Goal: Contribute content: Add original content to the website for others to see

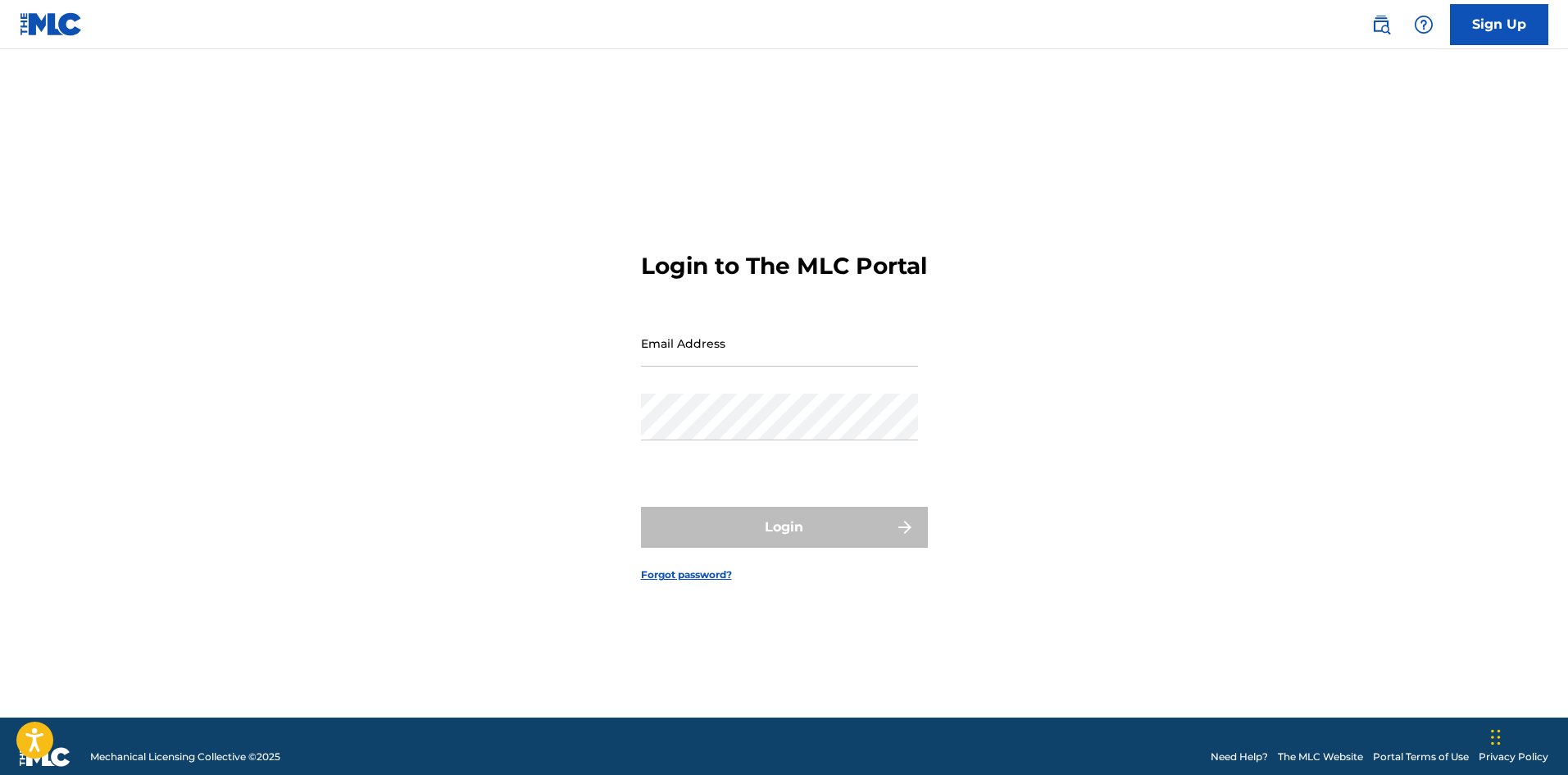
click at [745, 358] on input "Email Address" at bounding box center [780, 343] width 277 height 47
type input "[EMAIL_ADDRESS][DOMAIN_NAME]"
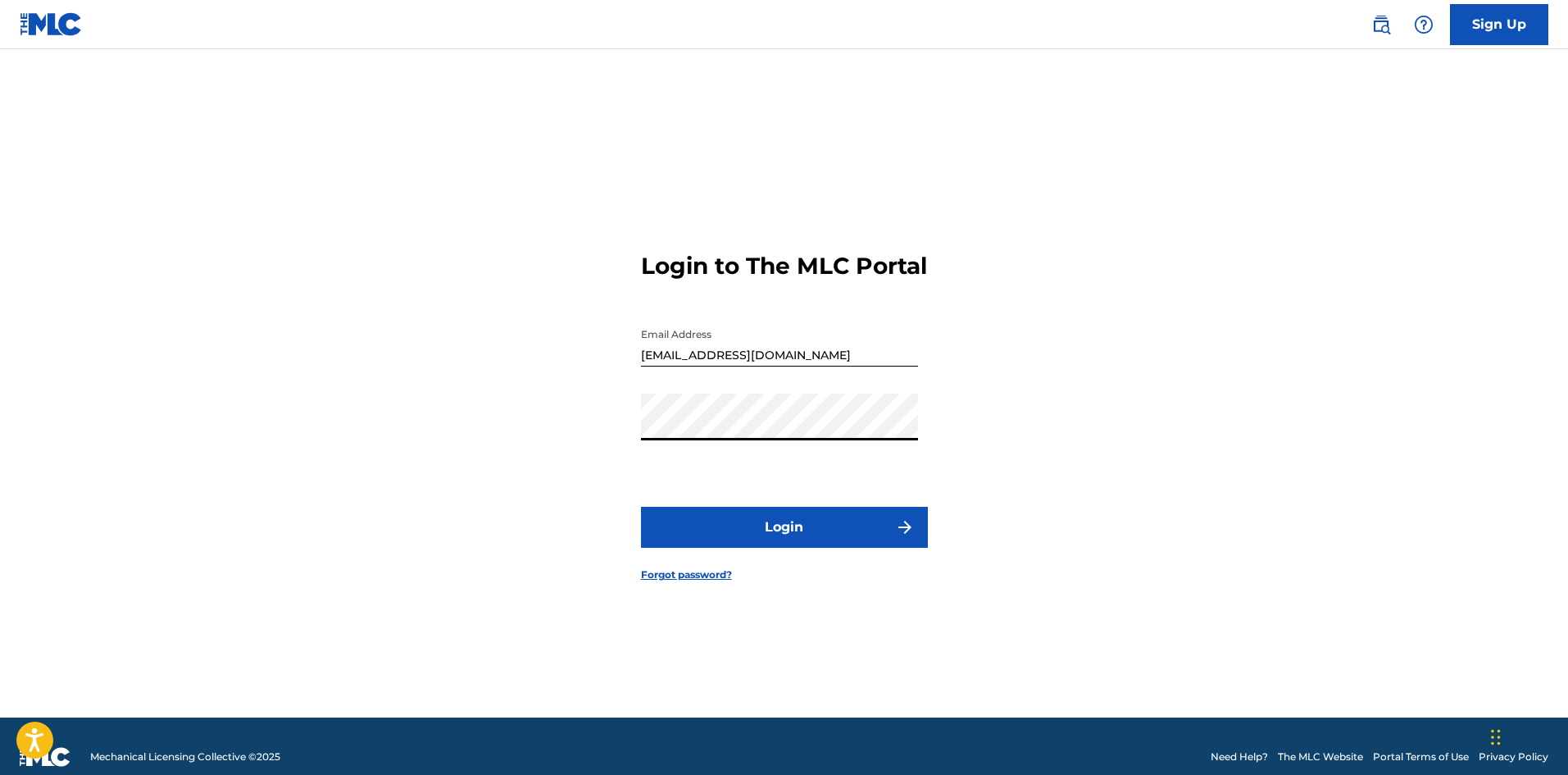
click at [722, 527] on button "Login" at bounding box center [784, 527] width 287 height 41
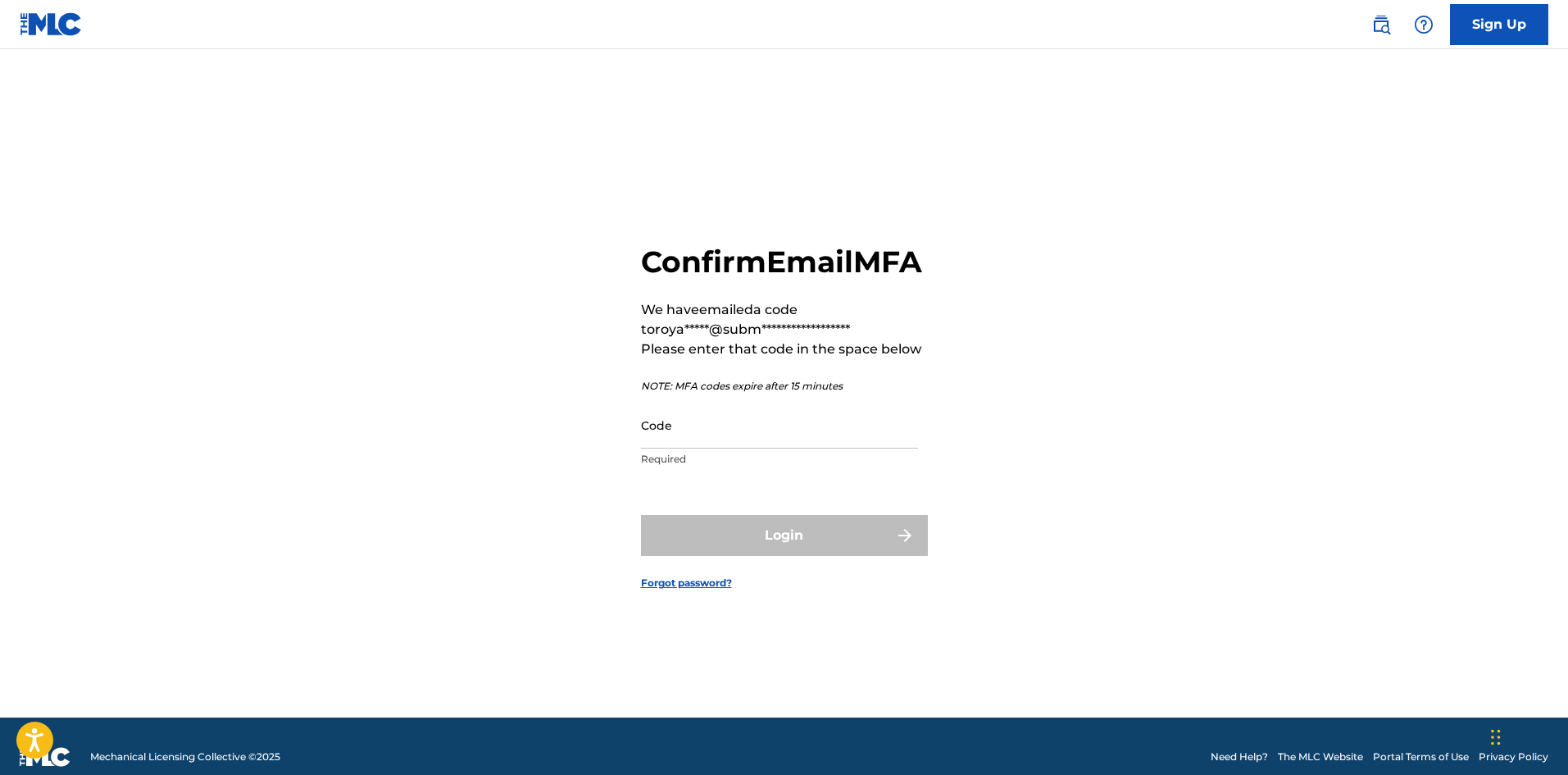
click at [826, 434] on input "Code" at bounding box center [780, 426] width 277 height 47
paste input "064233"
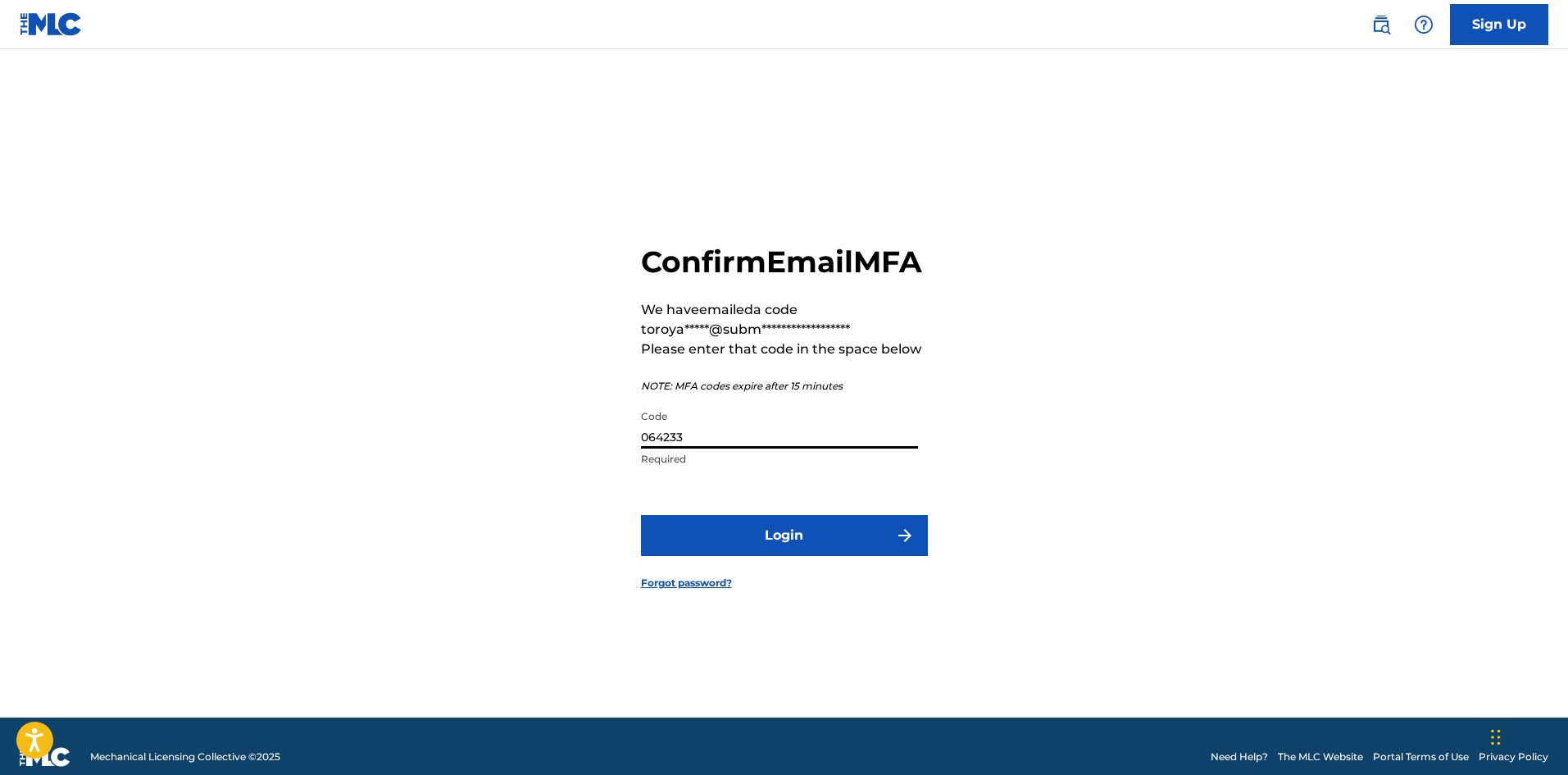
type input "064233"
click at [805, 540] on button "Login" at bounding box center [784, 536] width 287 height 41
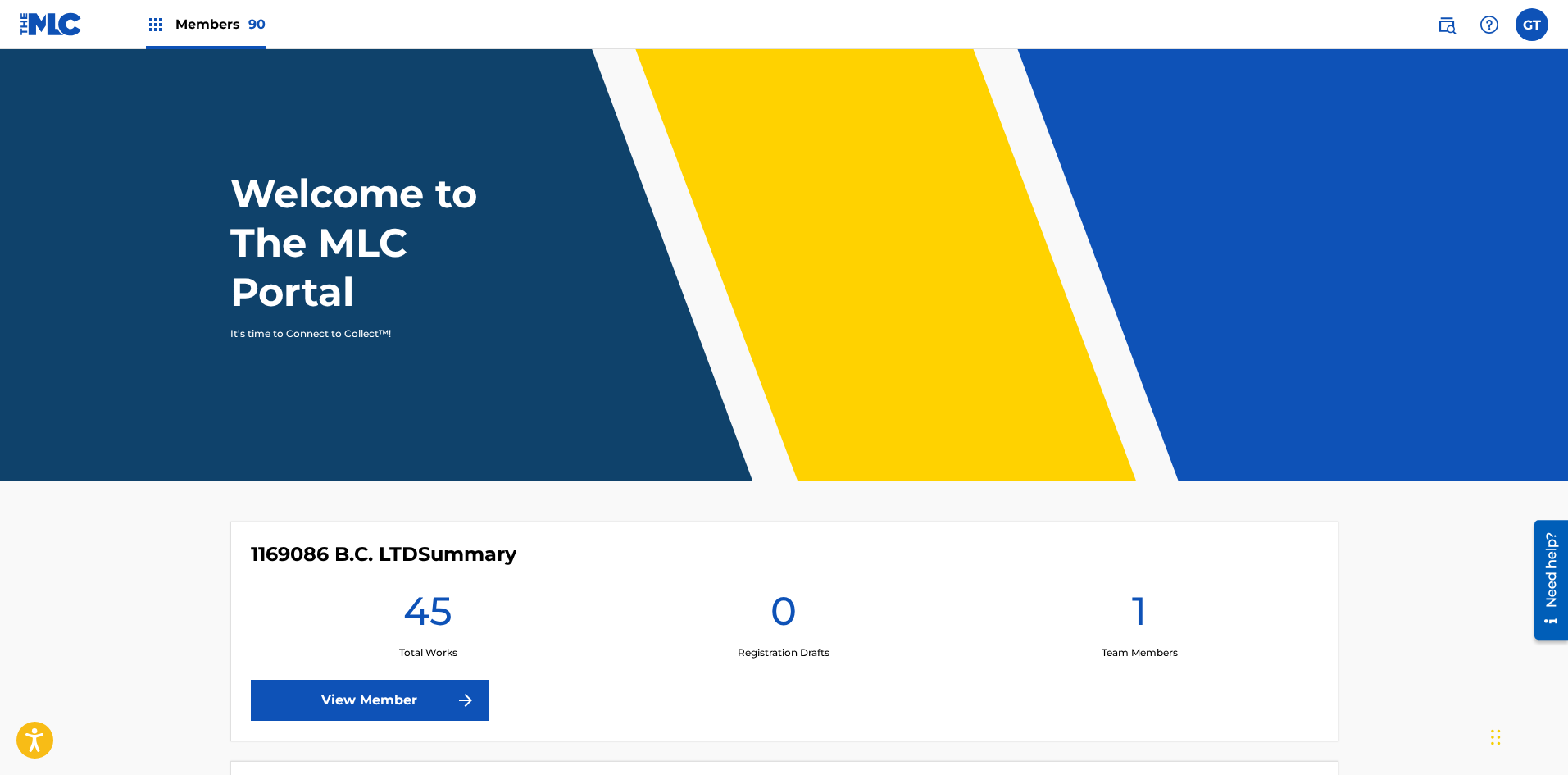
click at [167, 23] on div "Members 90" at bounding box center [205, 24] width 120 height 48
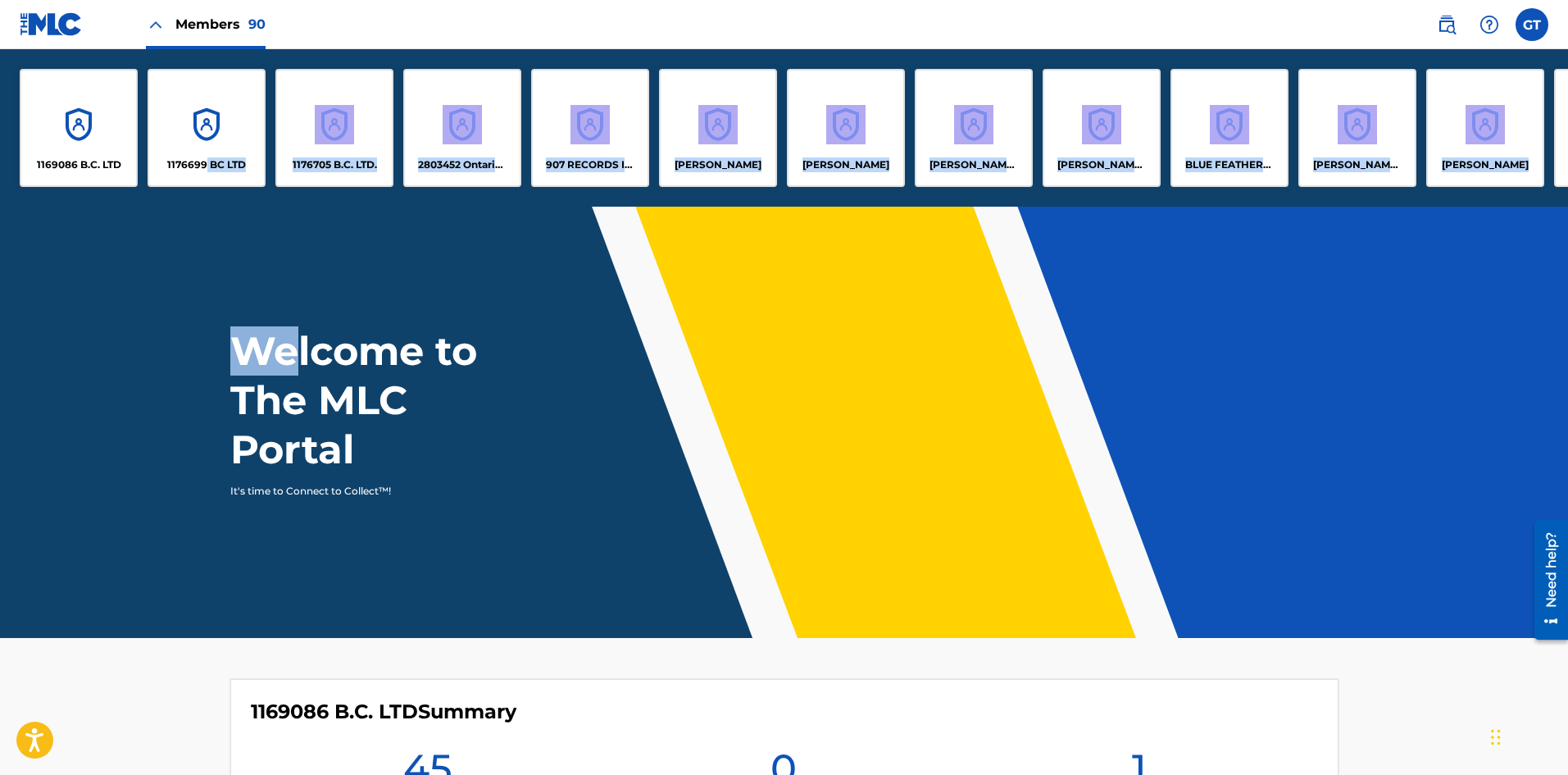
drag, startPoint x: 207, startPoint y: 200, endPoint x: 288, endPoint y: 213, distance: 82.0
click at [260, 222] on header "Welcome to The MLC Portal It's time to Connect to Collect™!" at bounding box center [784, 422] width 1568 height 432
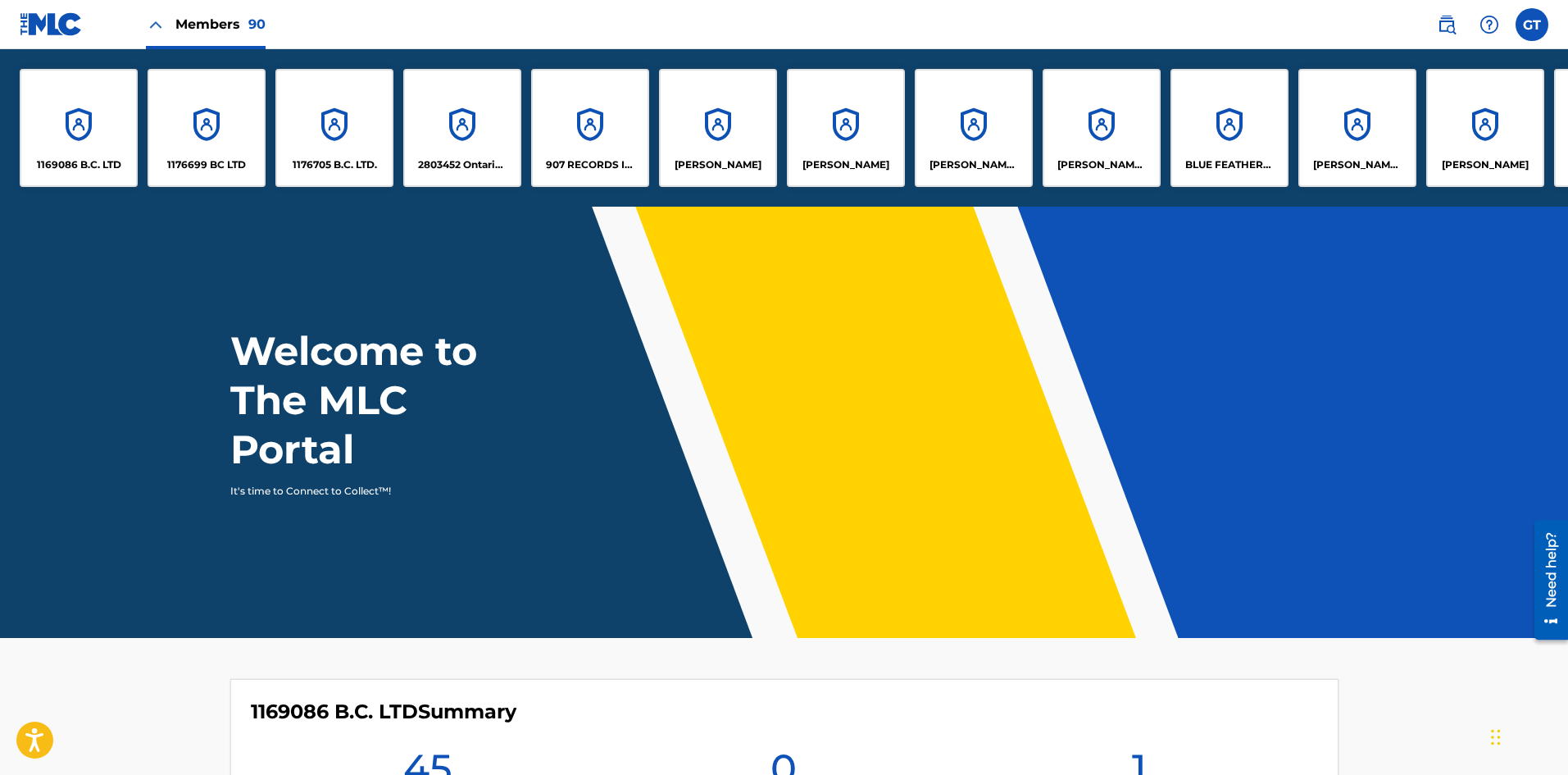
click at [610, 172] on div "907 RECORDS INC." at bounding box center [590, 128] width 118 height 118
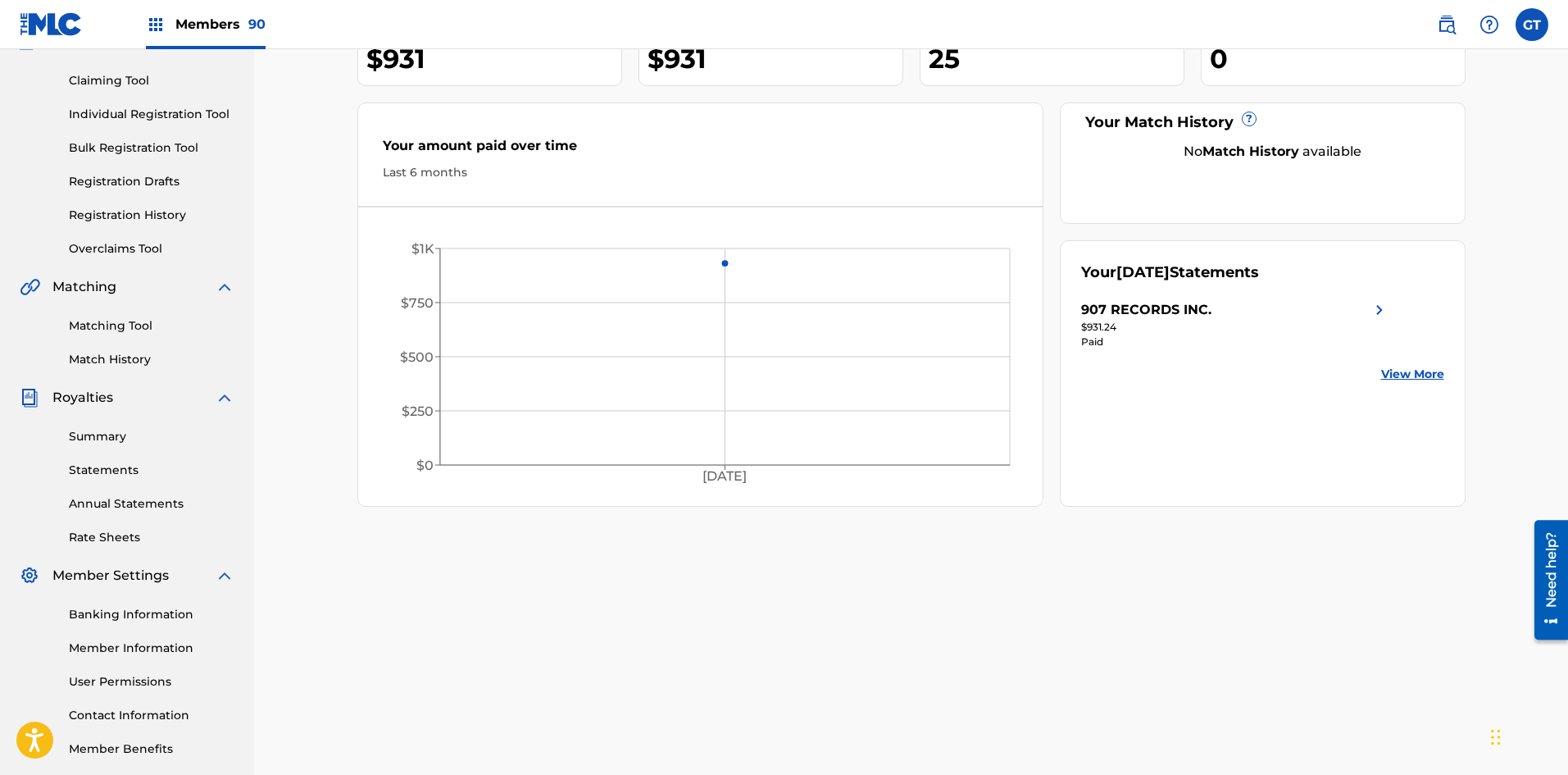
scroll to position [160, 0]
click at [164, 655] on link "Member Information" at bounding box center [151, 649] width 165 height 18
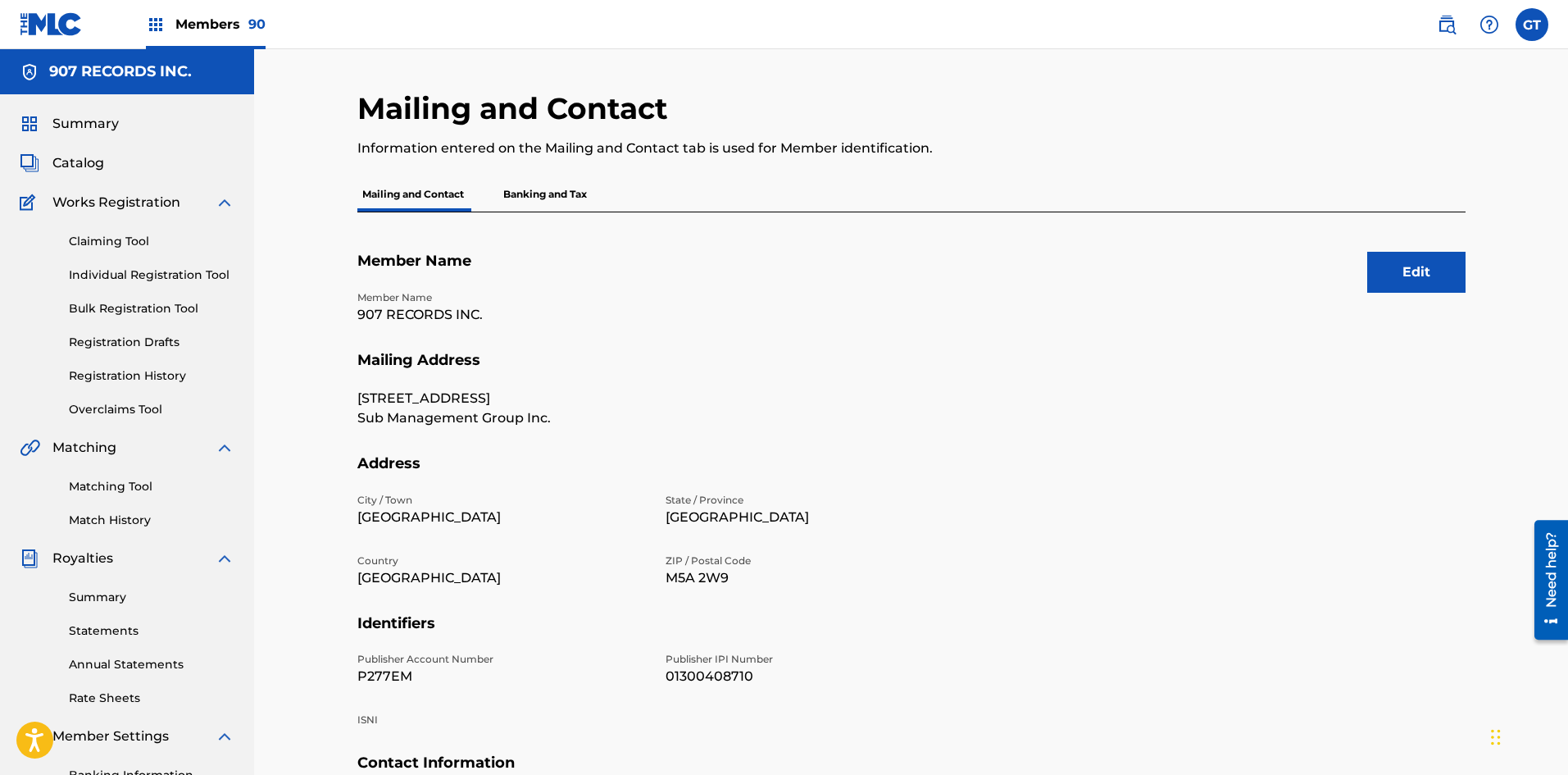
click at [1148, 158] on div "Mailing and Contact Information entered on the Mailing and Contact tab is used …" at bounding box center [784, 134] width 853 height 87
click at [377, 678] on p "P277EM" at bounding box center [501, 677] width 288 height 20
click at [377, 677] on p "P277EM" at bounding box center [501, 677] width 288 height 20
click at [376, 677] on p "P277EM" at bounding box center [501, 677] width 288 height 20
copy p "P277EM"
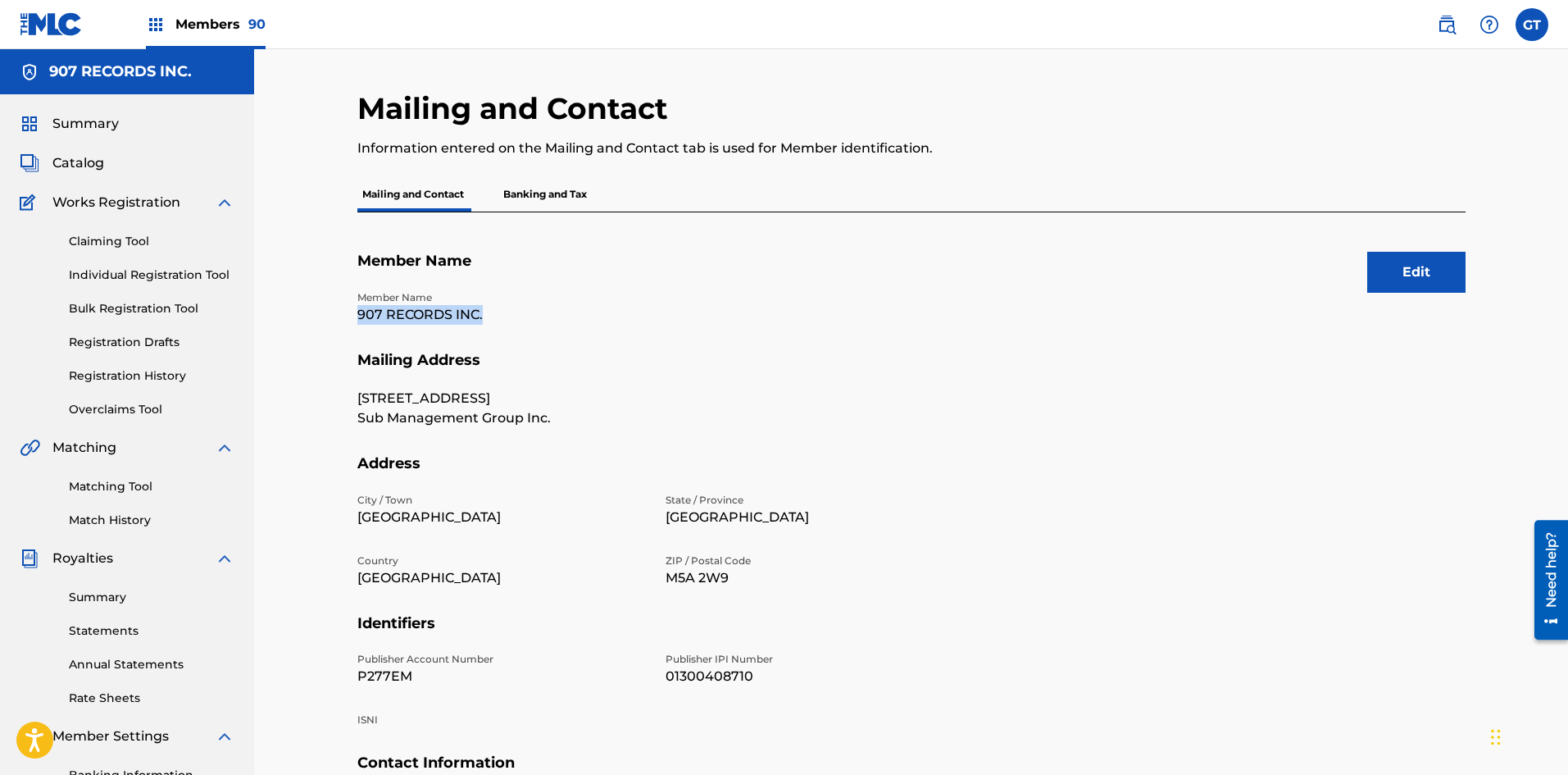
drag, startPoint x: 496, startPoint y: 308, endPoint x: 322, endPoint y: 315, distance: 174.1
click at [322, 315] on div "Mailing and Contact Information entered on the Mailing and Contact tab is used …" at bounding box center [910, 494] width 1313 height 889
copy p "907 RECORDS INC."
click at [712, 682] on p "01300408710" at bounding box center [809, 677] width 288 height 20
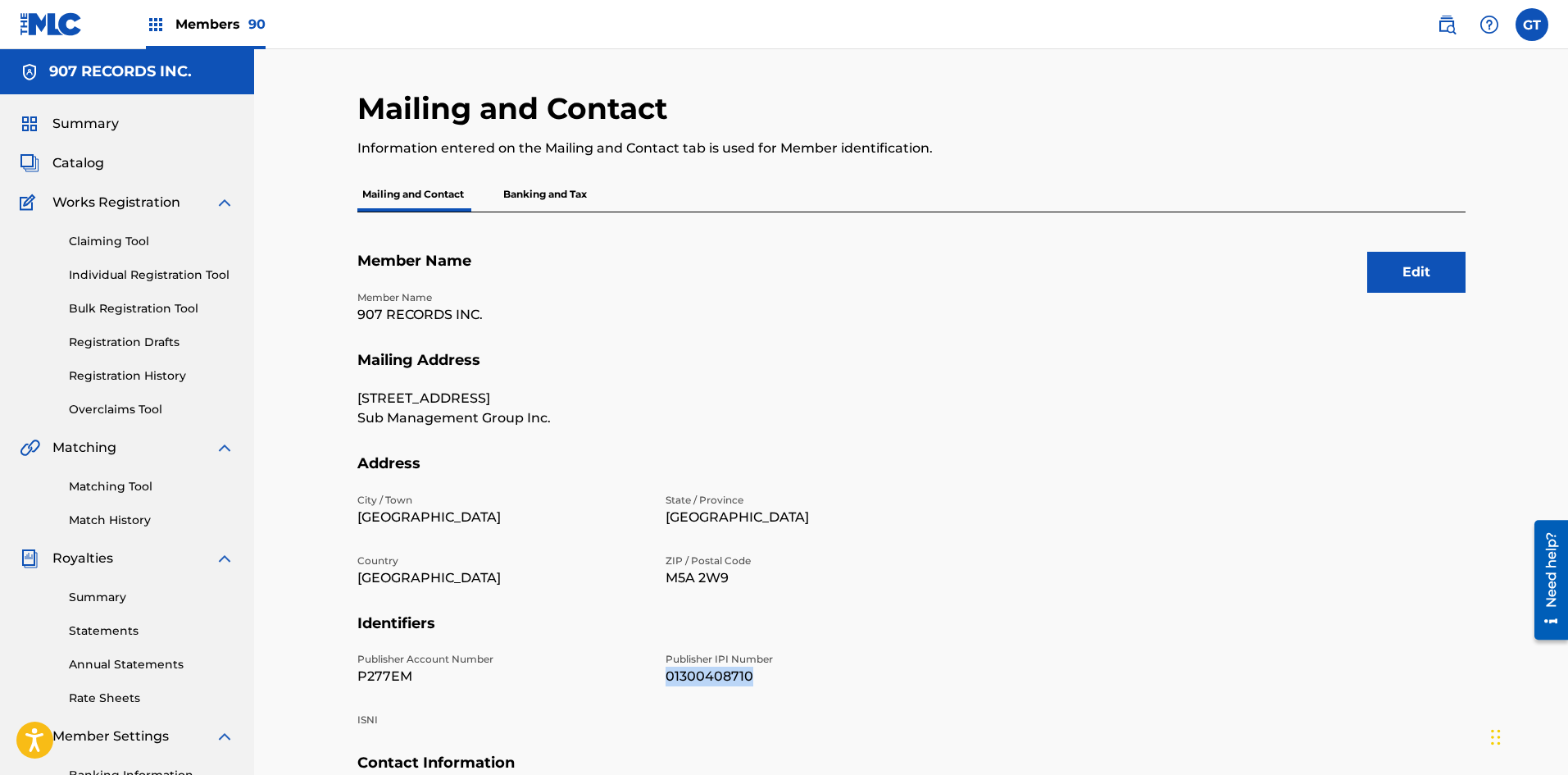
copy p "01300408710"
click at [154, 33] on img at bounding box center [155, 25] width 20 height 20
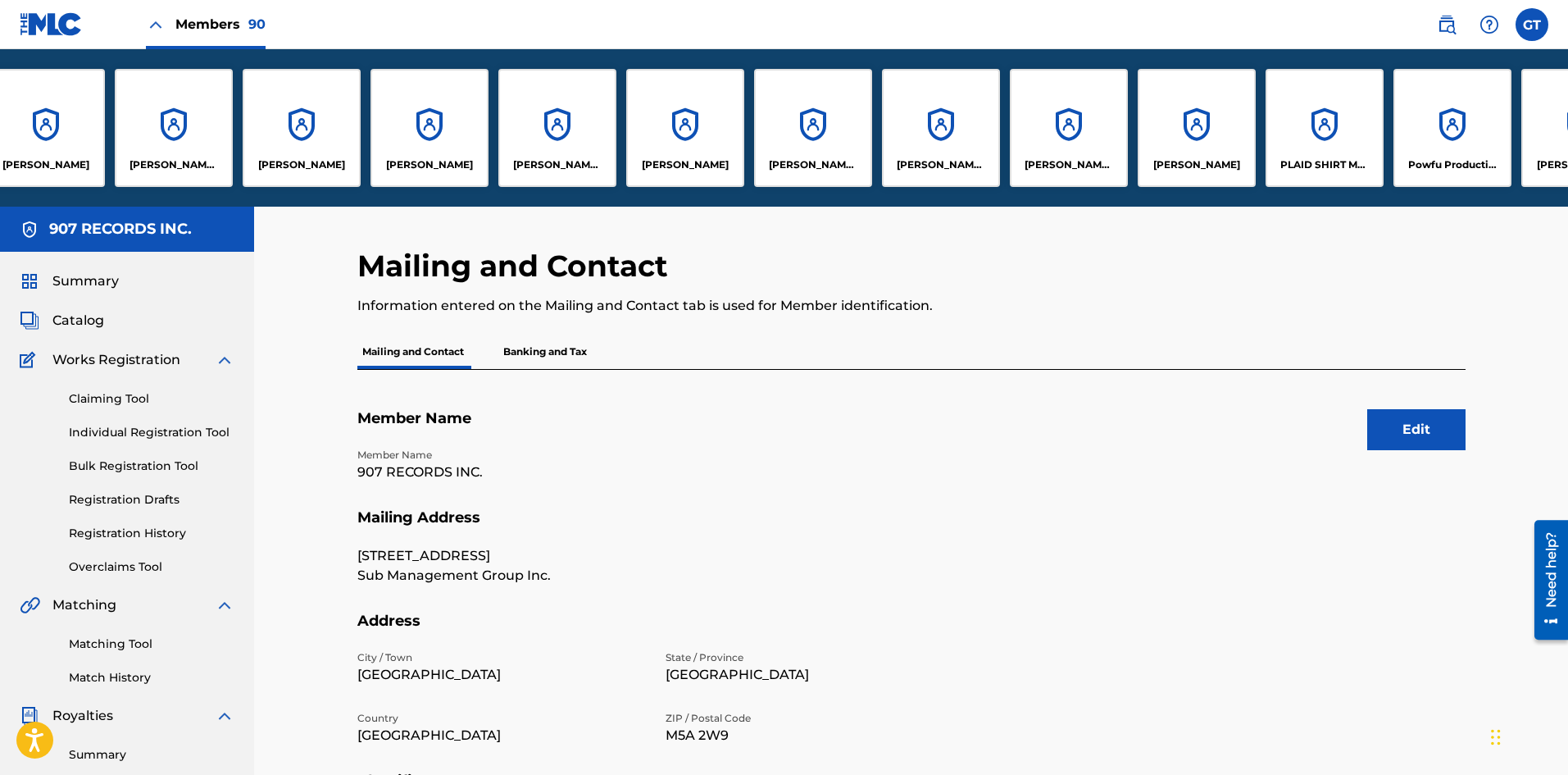
scroll to position [0, 7853]
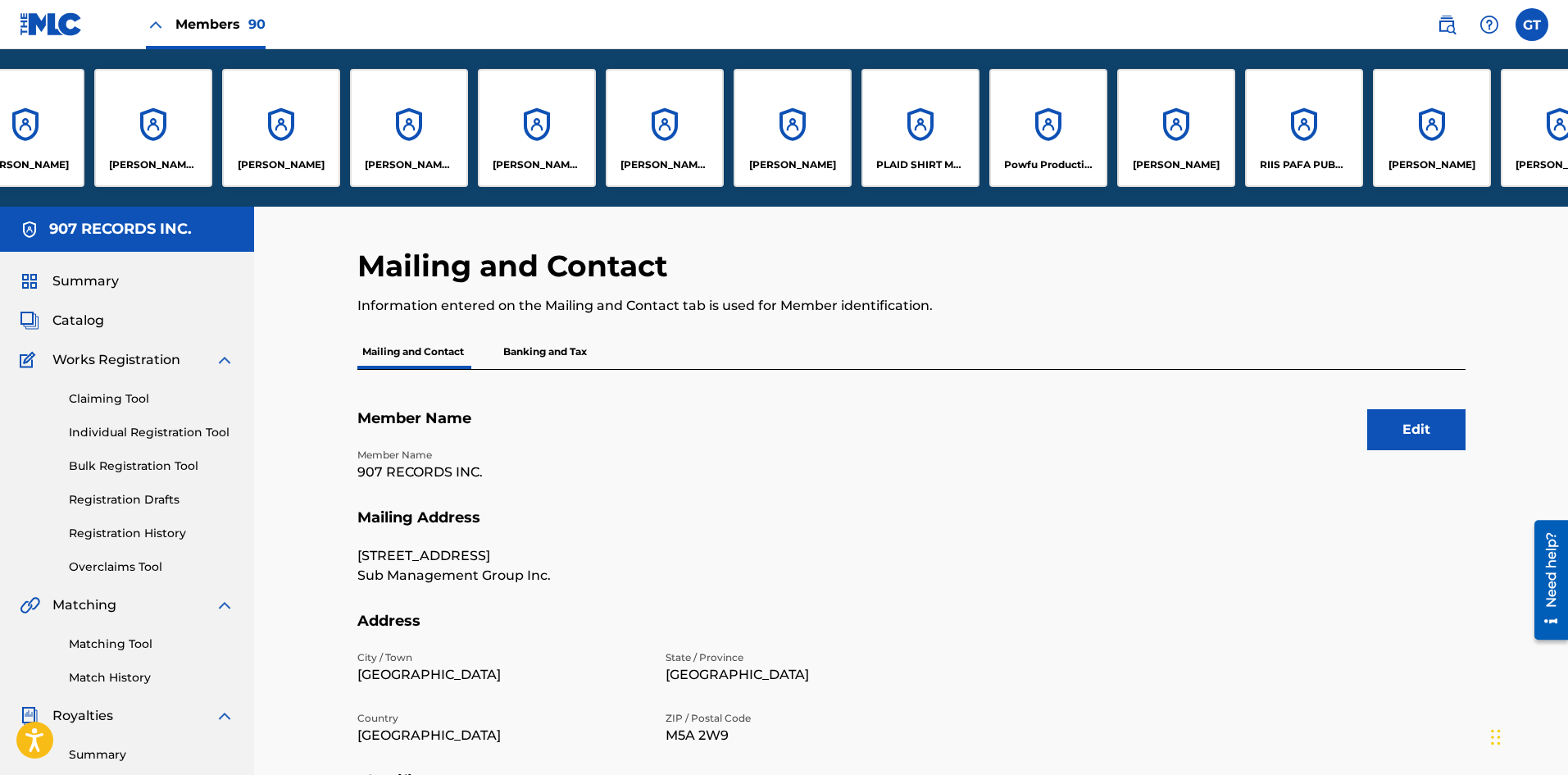
click at [922, 137] on div "PLAID SHIRT MUSIC" at bounding box center [920, 128] width 118 height 118
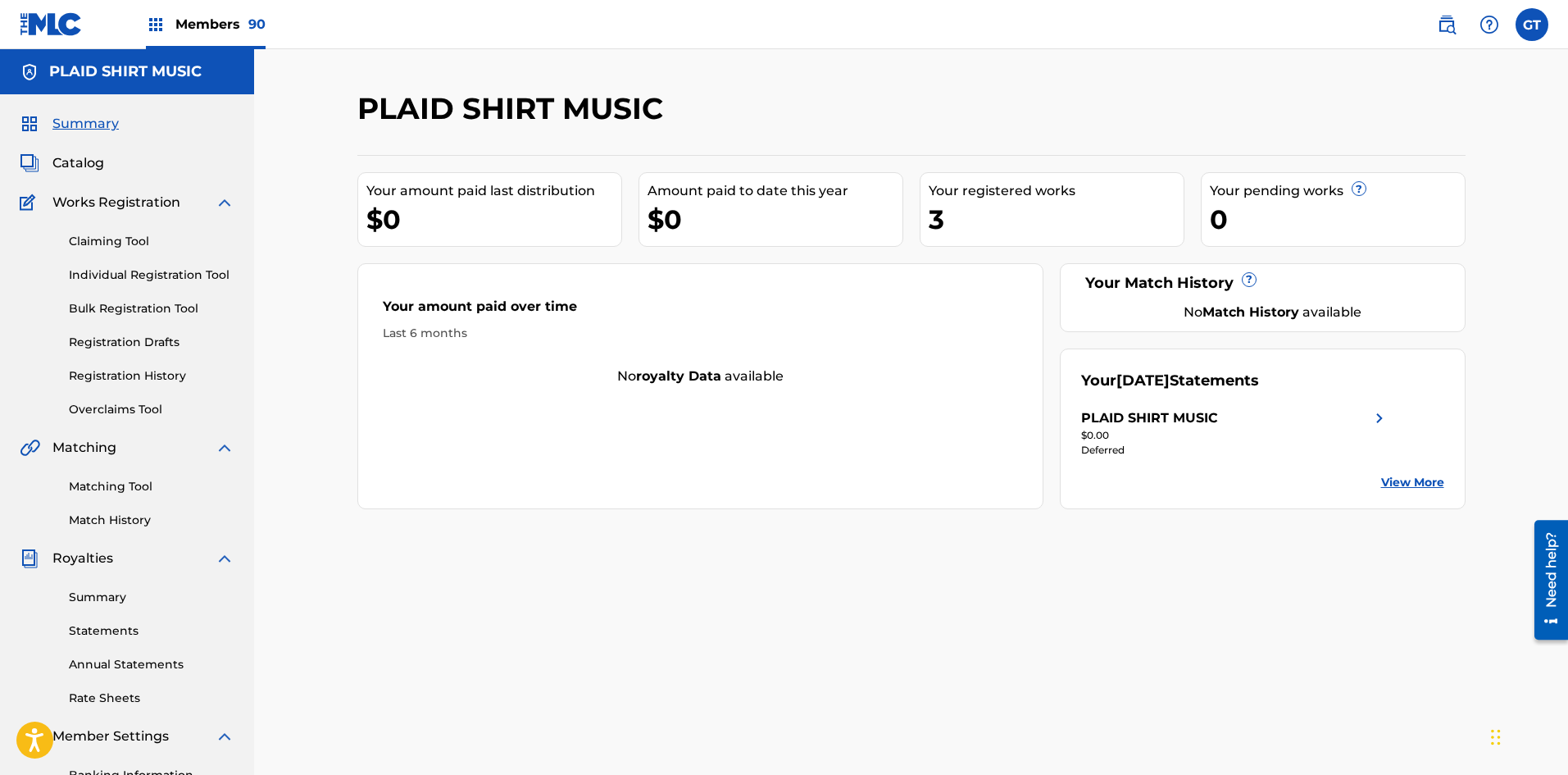
click at [136, 337] on link "Registration Drafts" at bounding box center [151, 342] width 165 height 18
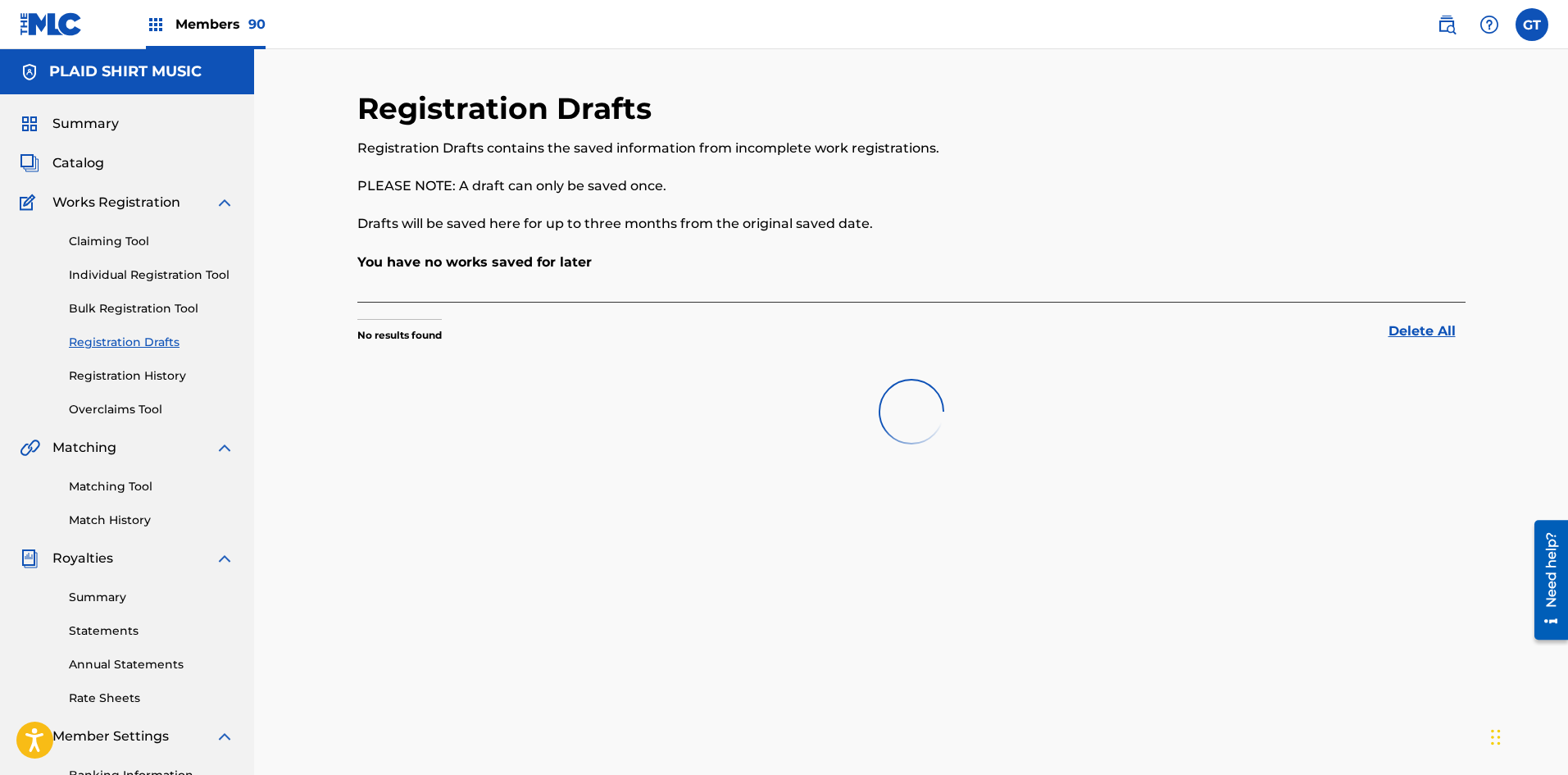
click at [137, 373] on link "Registration History" at bounding box center [151, 377] width 165 height 18
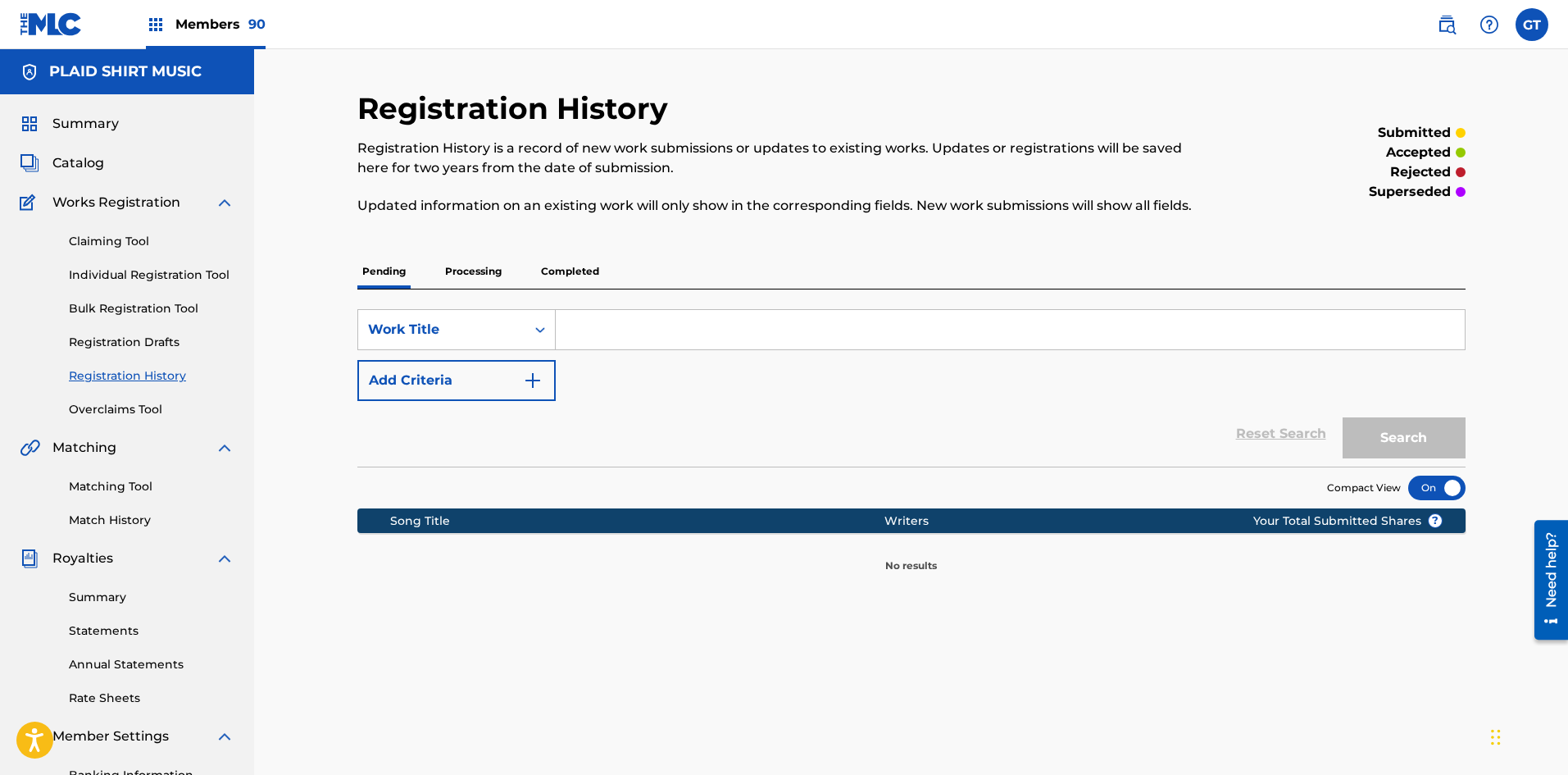
click at [554, 269] on p "Completed" at bounding box center [569, 270] width 68 height 34
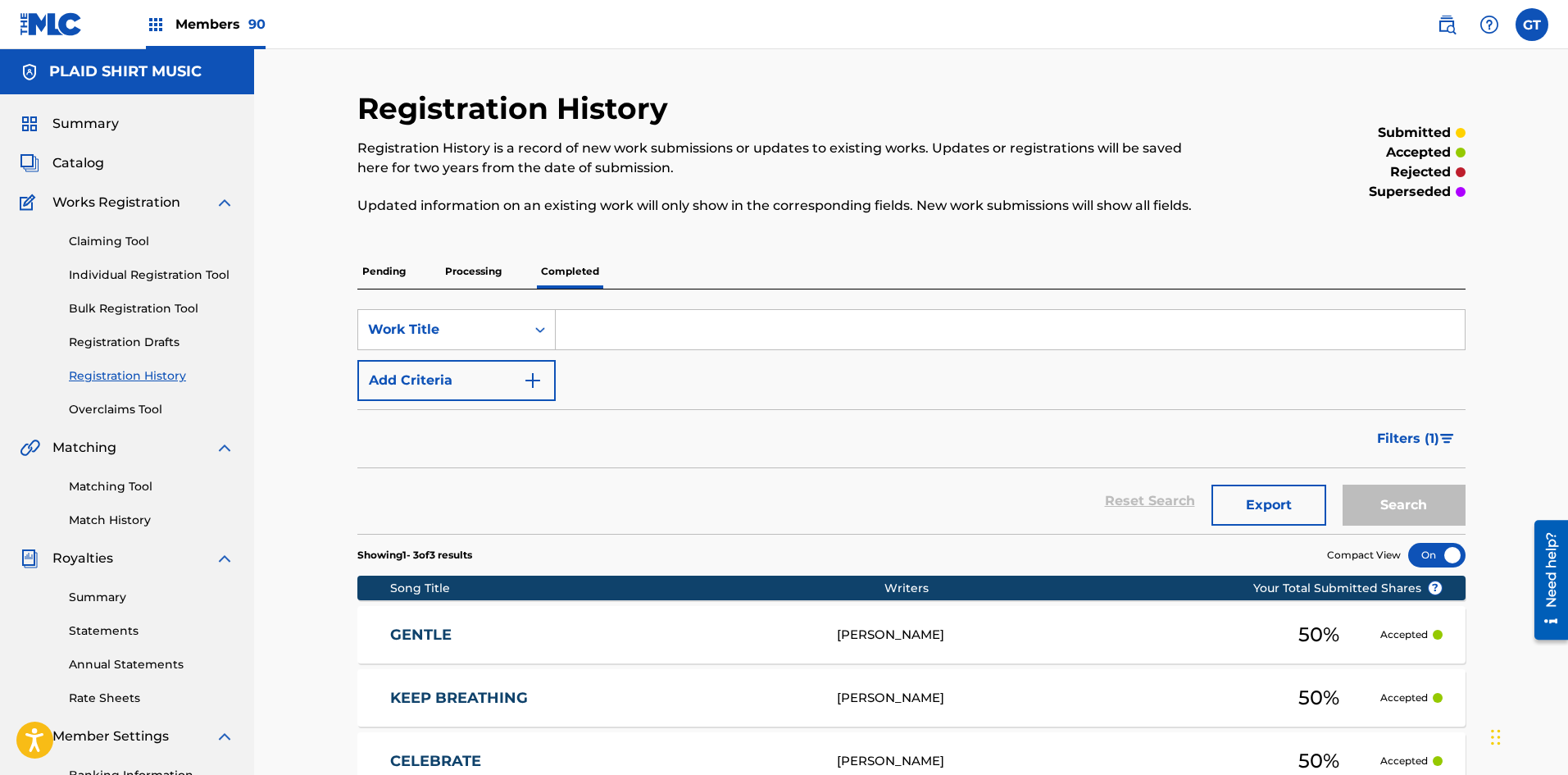
click at [463, 269] on p "Processing" at bounding box center [474, 270] width 67 height 34
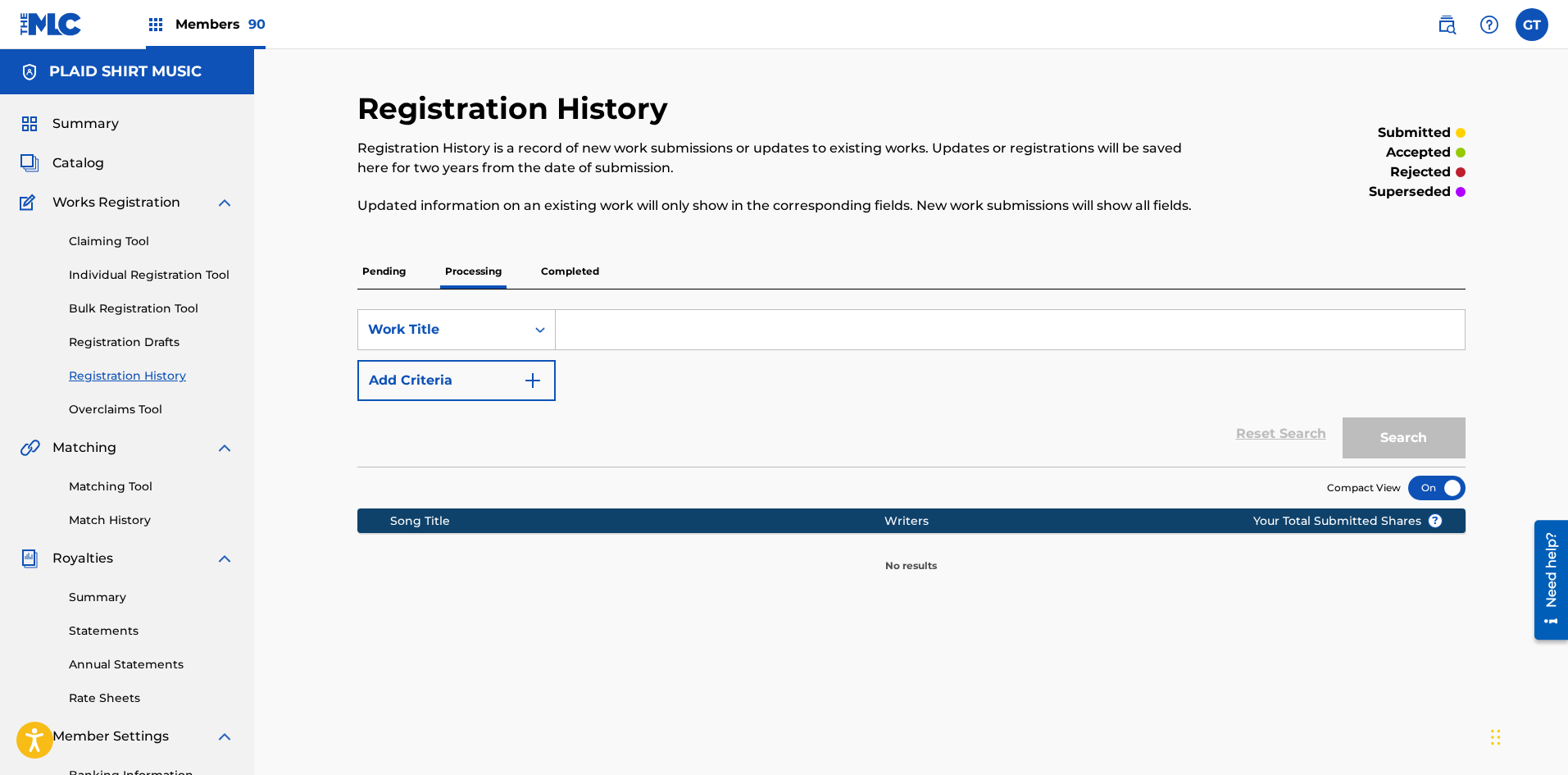
click at [569, 268] on p "Completed" at bounding box center [569, 270] width 68 height 34
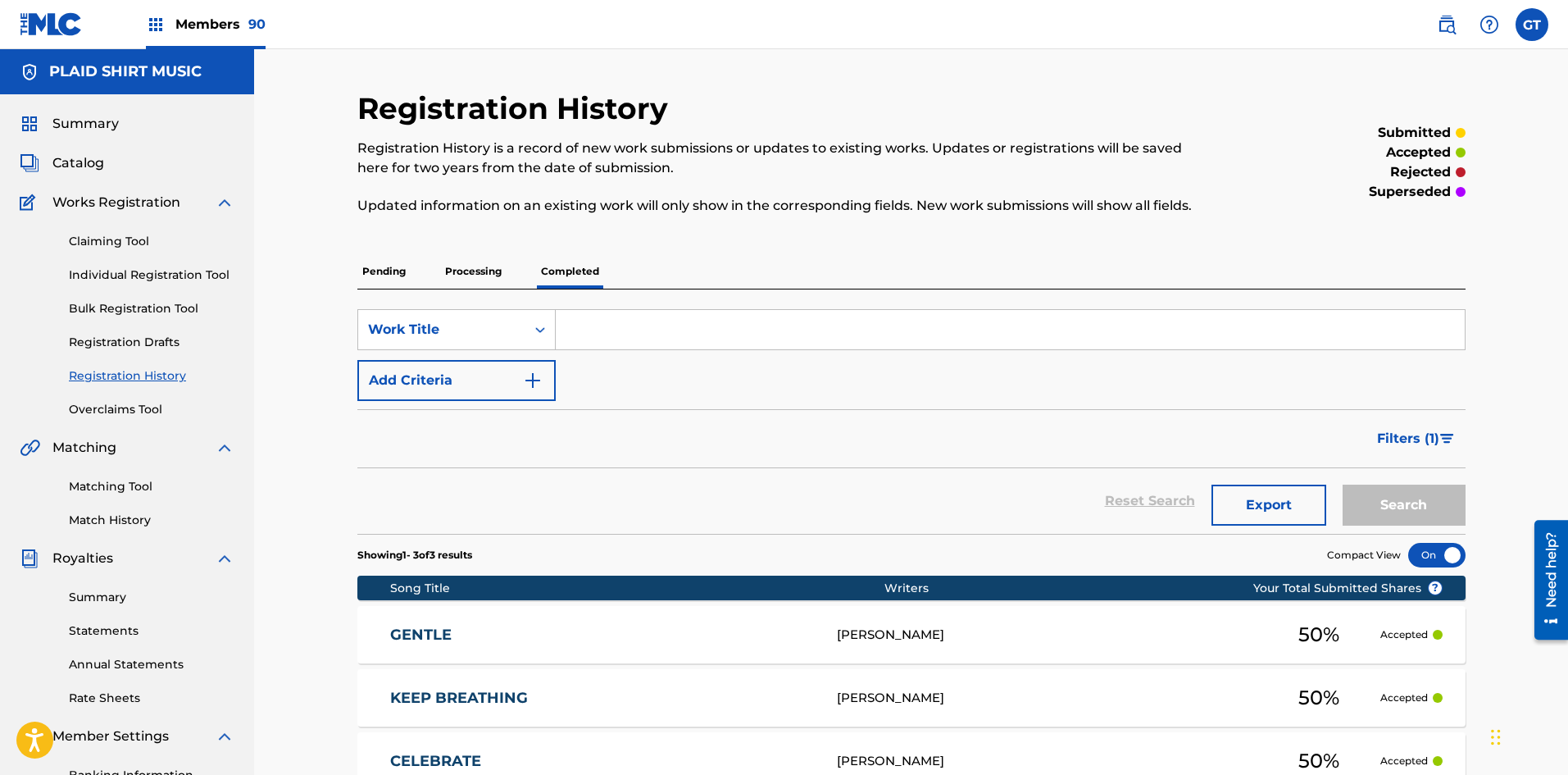
click at [901, 623] on div "GENTLE [PERSON_NAME] 50 % Accepted" at bounding box center [911, 634] width 1108 height 57
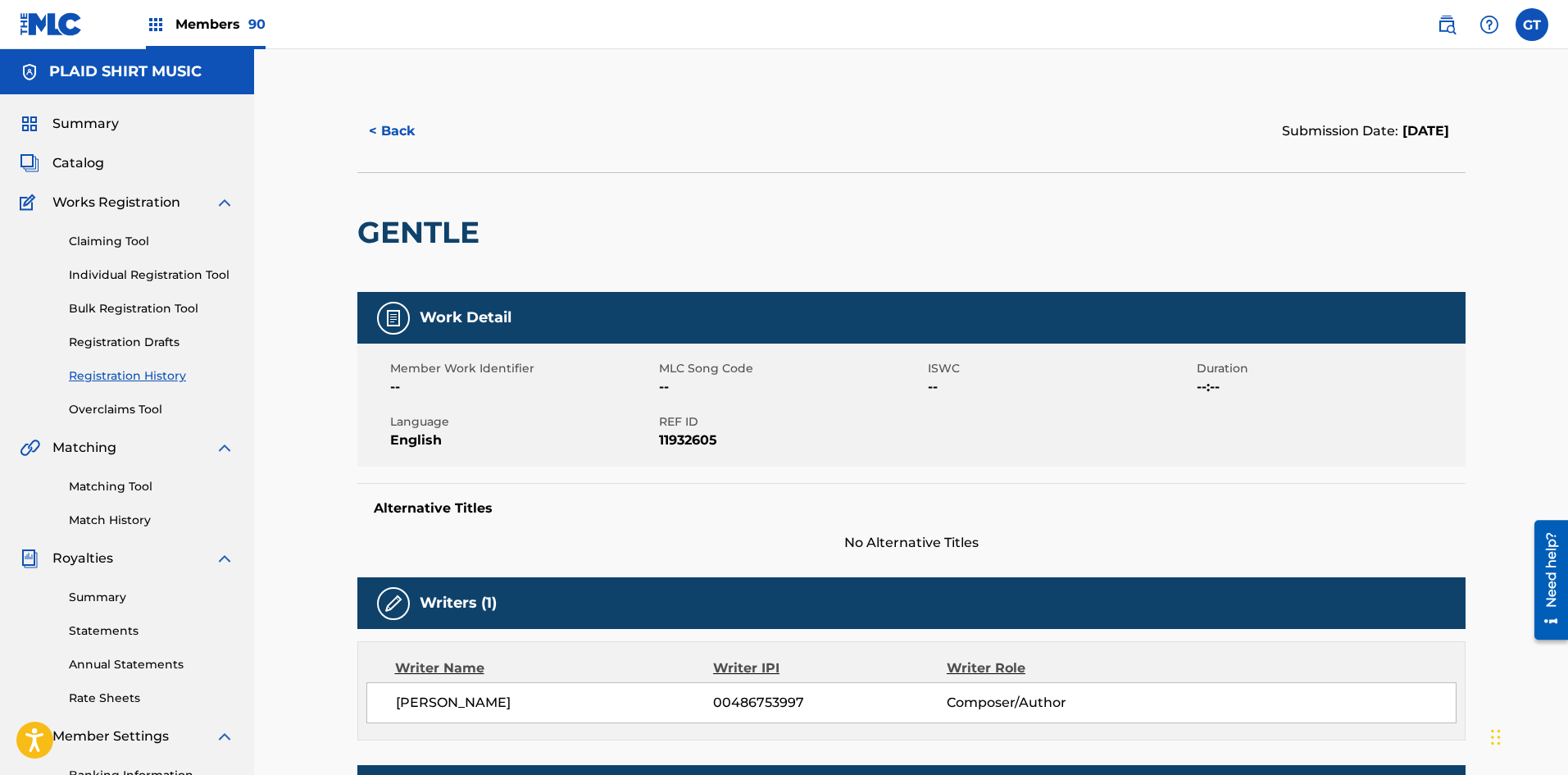
click at [168, 23] on div "Members 90" at bounding box center [205, 24] width 120 height 48
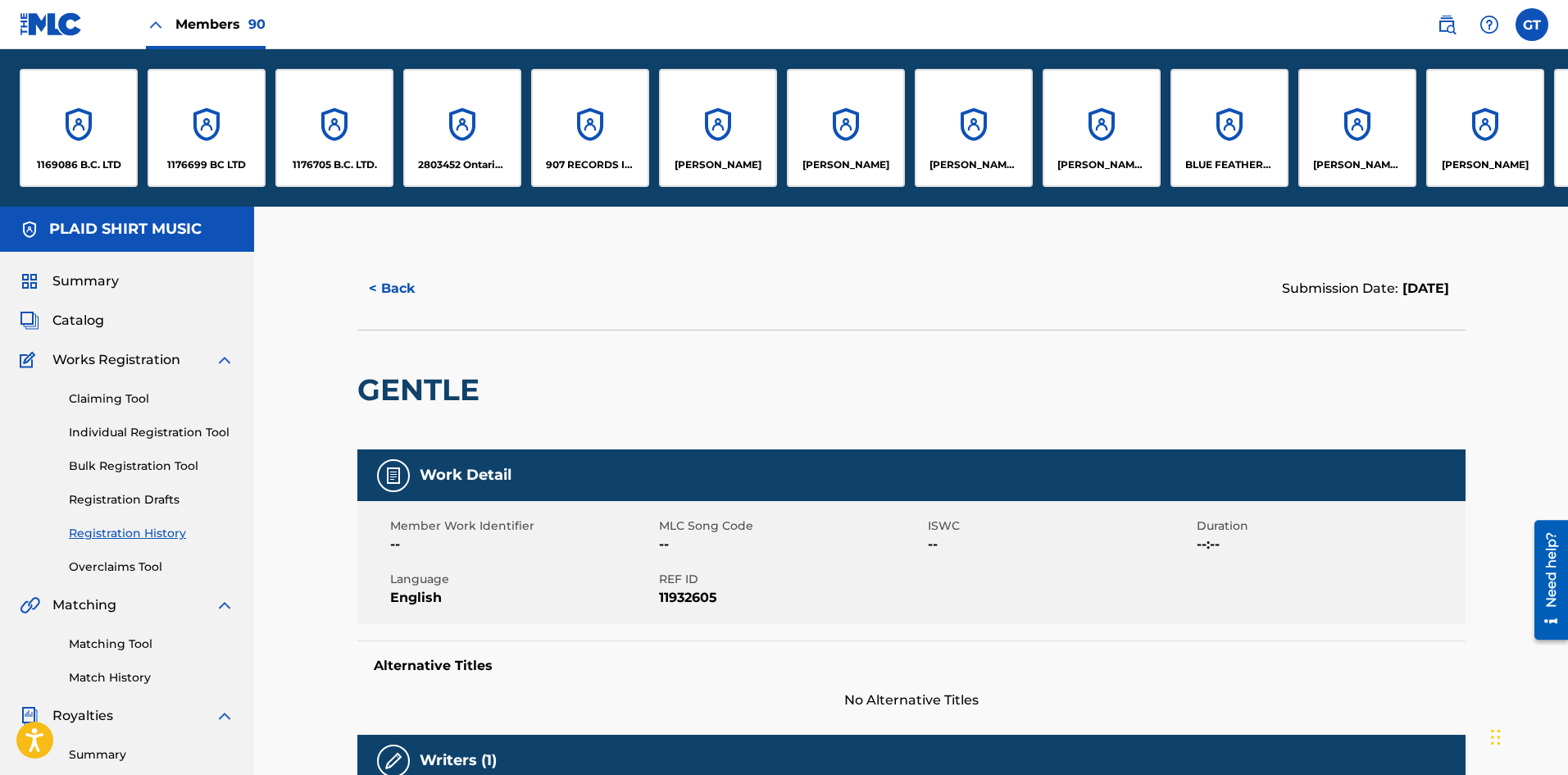
click at [547, 149] on div "907 RECORDS INC." at bounding box center [590, 128] width 118 height 118
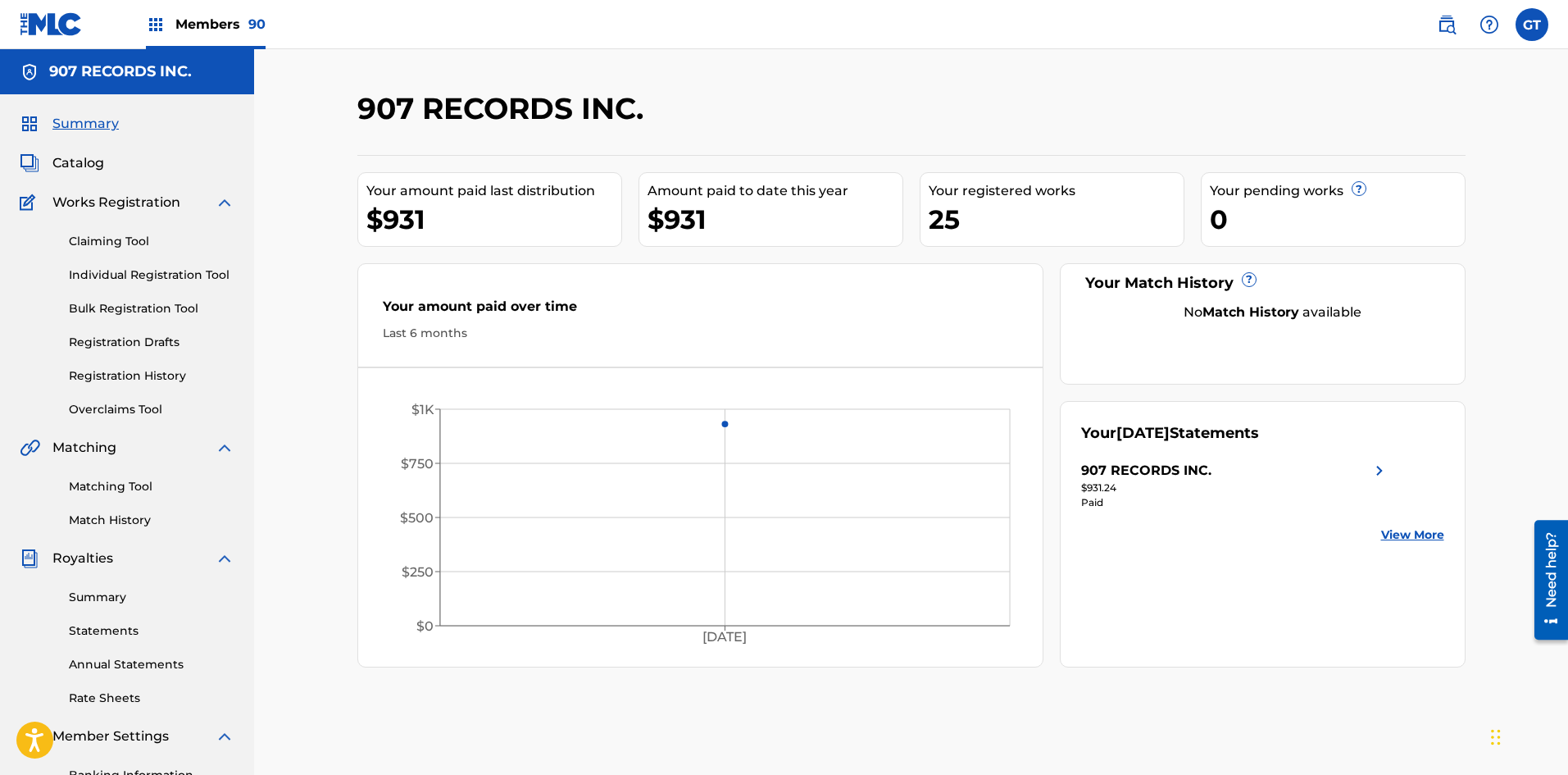
click at [155, 312] on link "Bulk Registration Tool" at bounding box center [151, 309] width 165 height 18
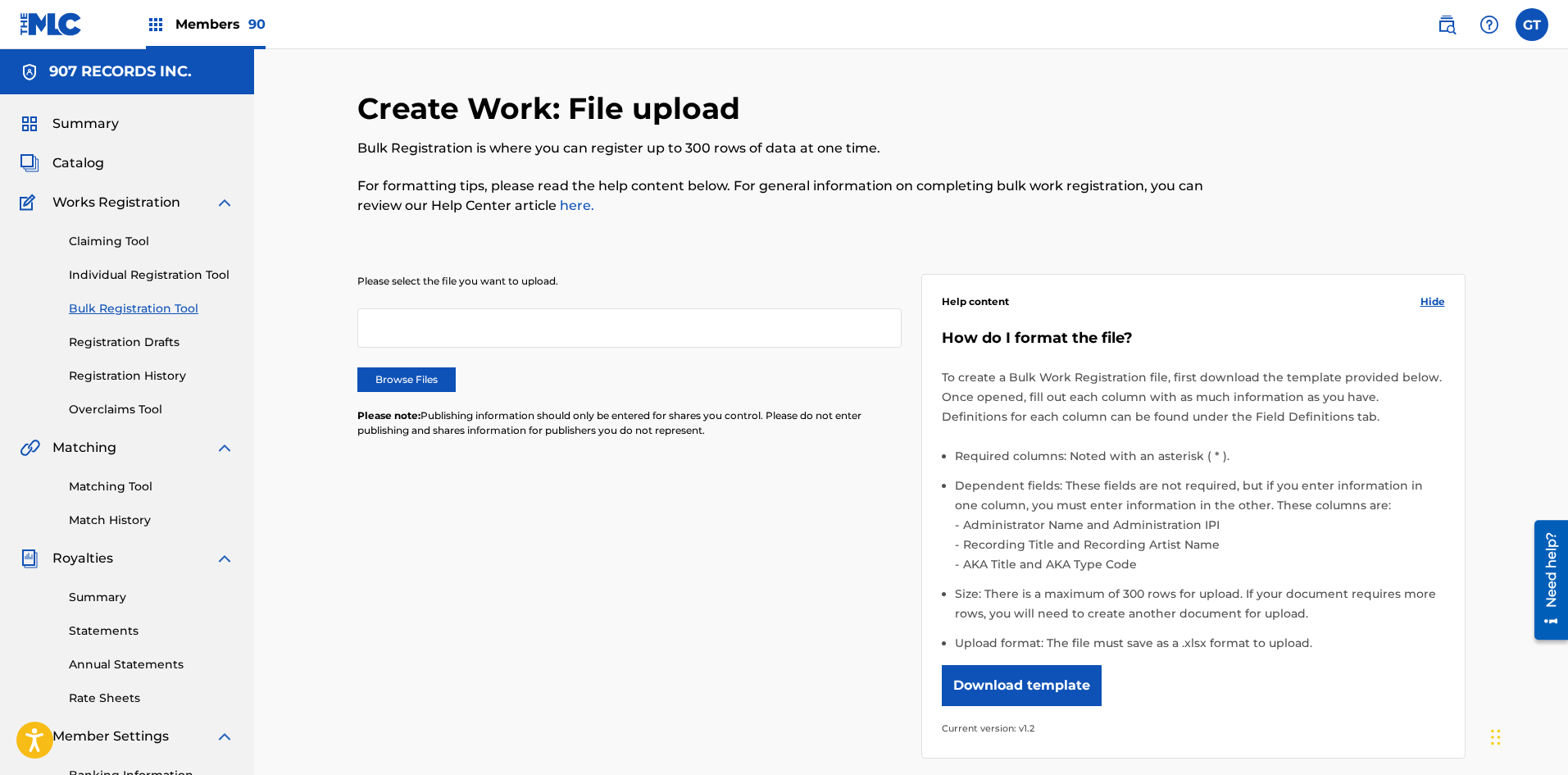
click at [541, 333] on div at bounding box center [630, 328] width 545 height 39
click at [445, 374] on label "Browse Files" at bounding box center [407, 380] width 98 height 25
click at [0, 0] on input "Browse Files" at bounding box center [0, 0] width 0 height 0
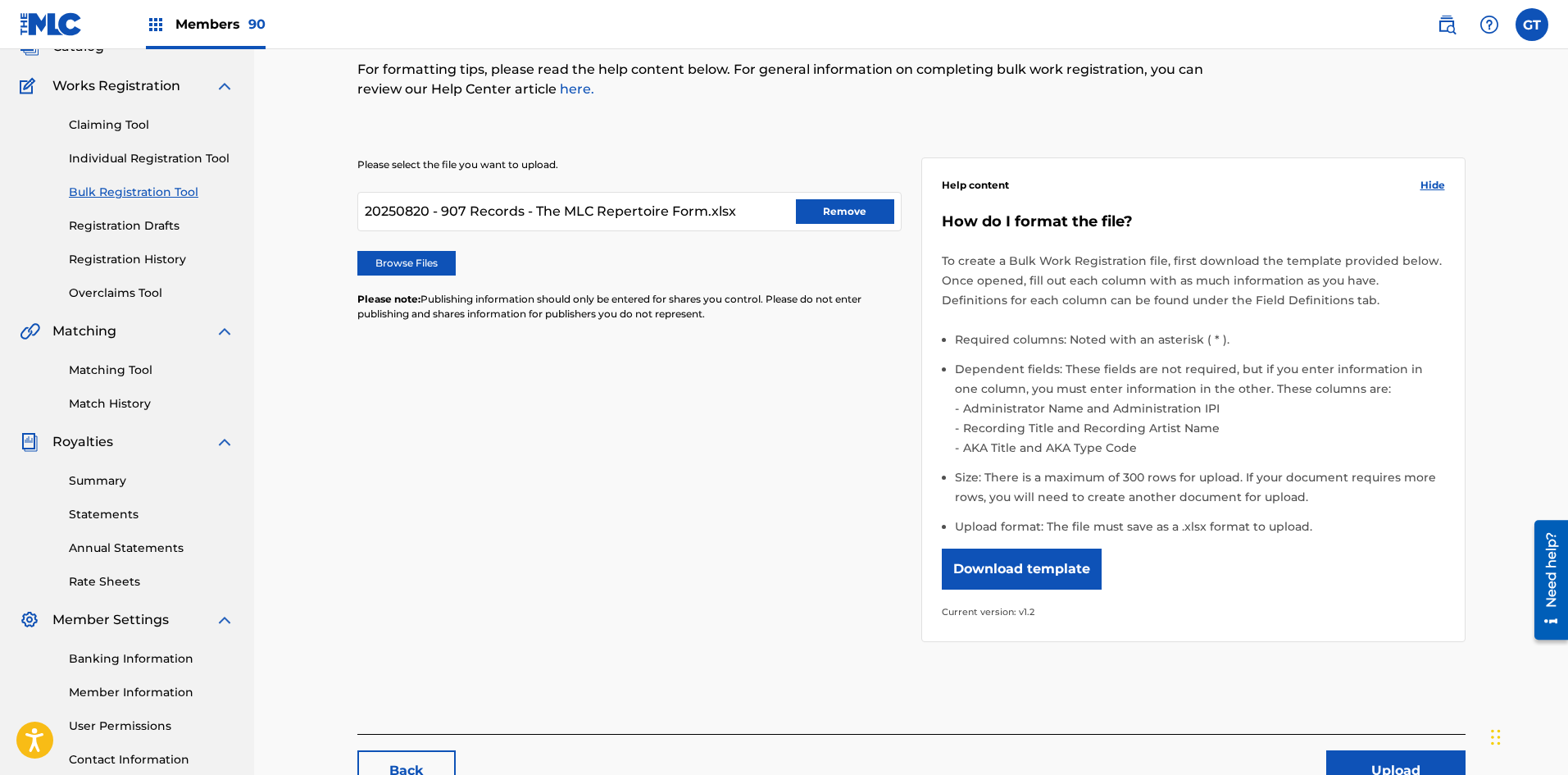
scroll to position [242, 0]
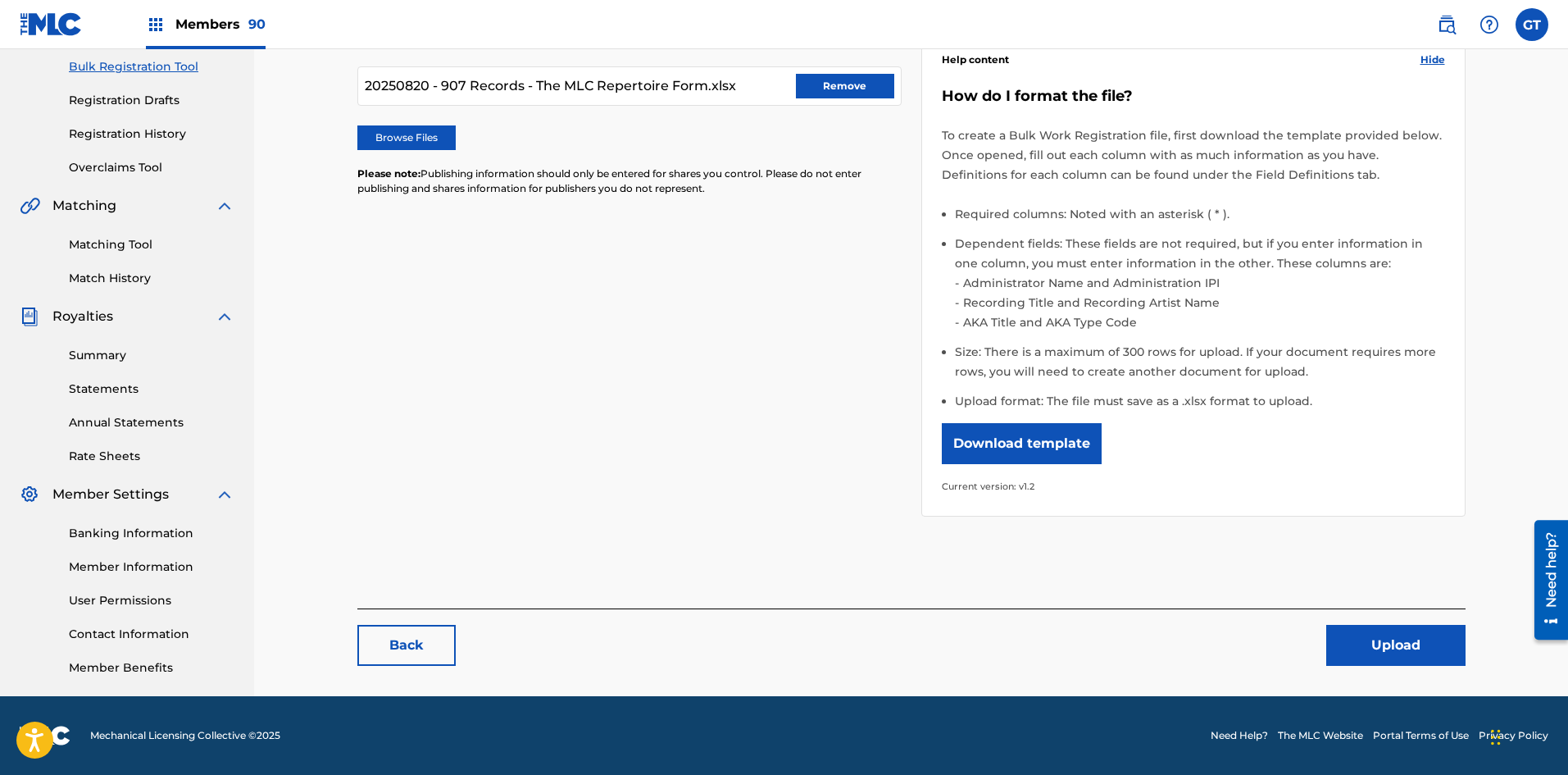
click at [1379, 637] on button "Upload" at bounding box center [1396, 645] width 140 height 41
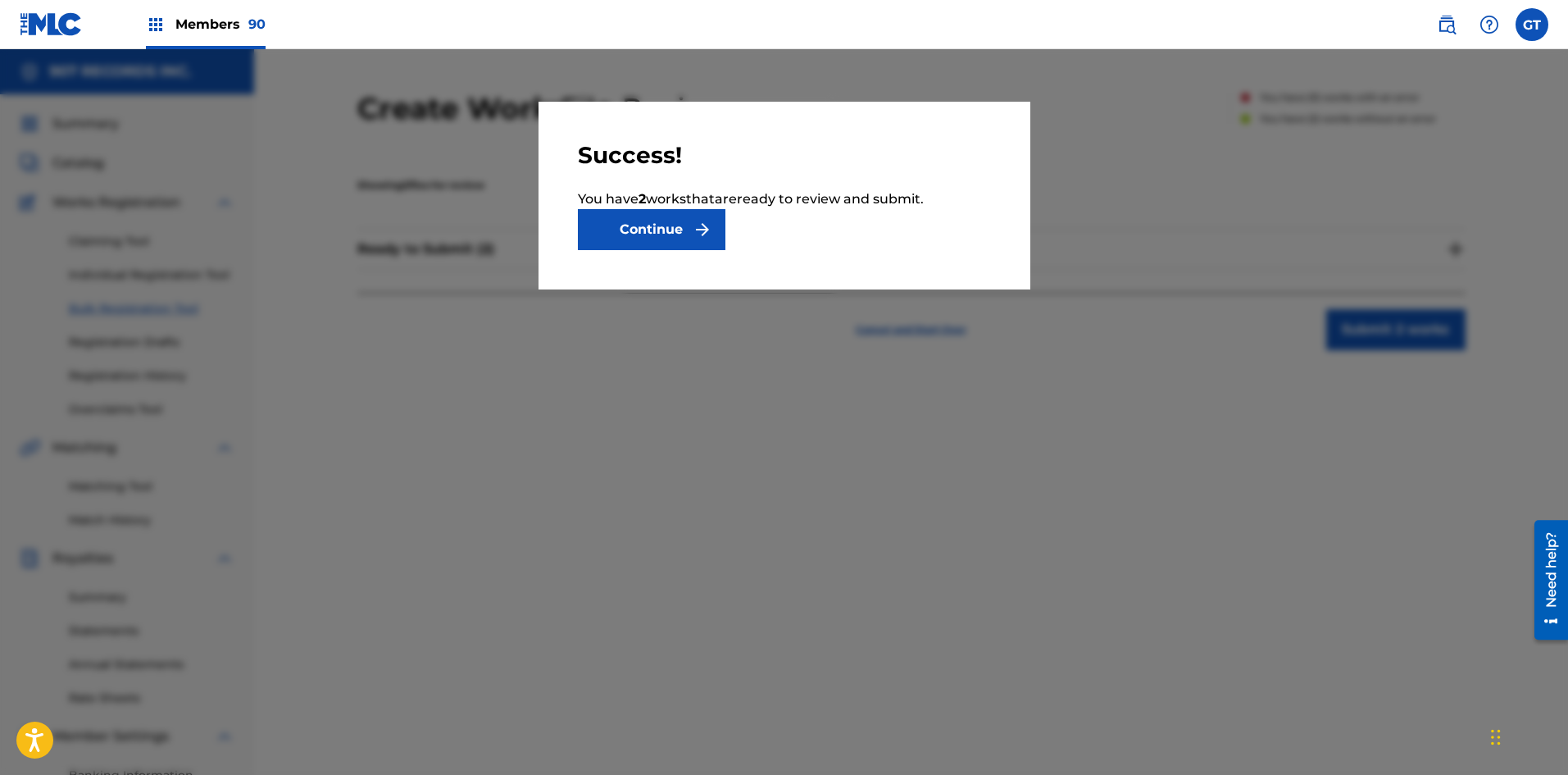
click at [723, 243] on button "Continue" at bounding box center [652, 230] width 147 height 41
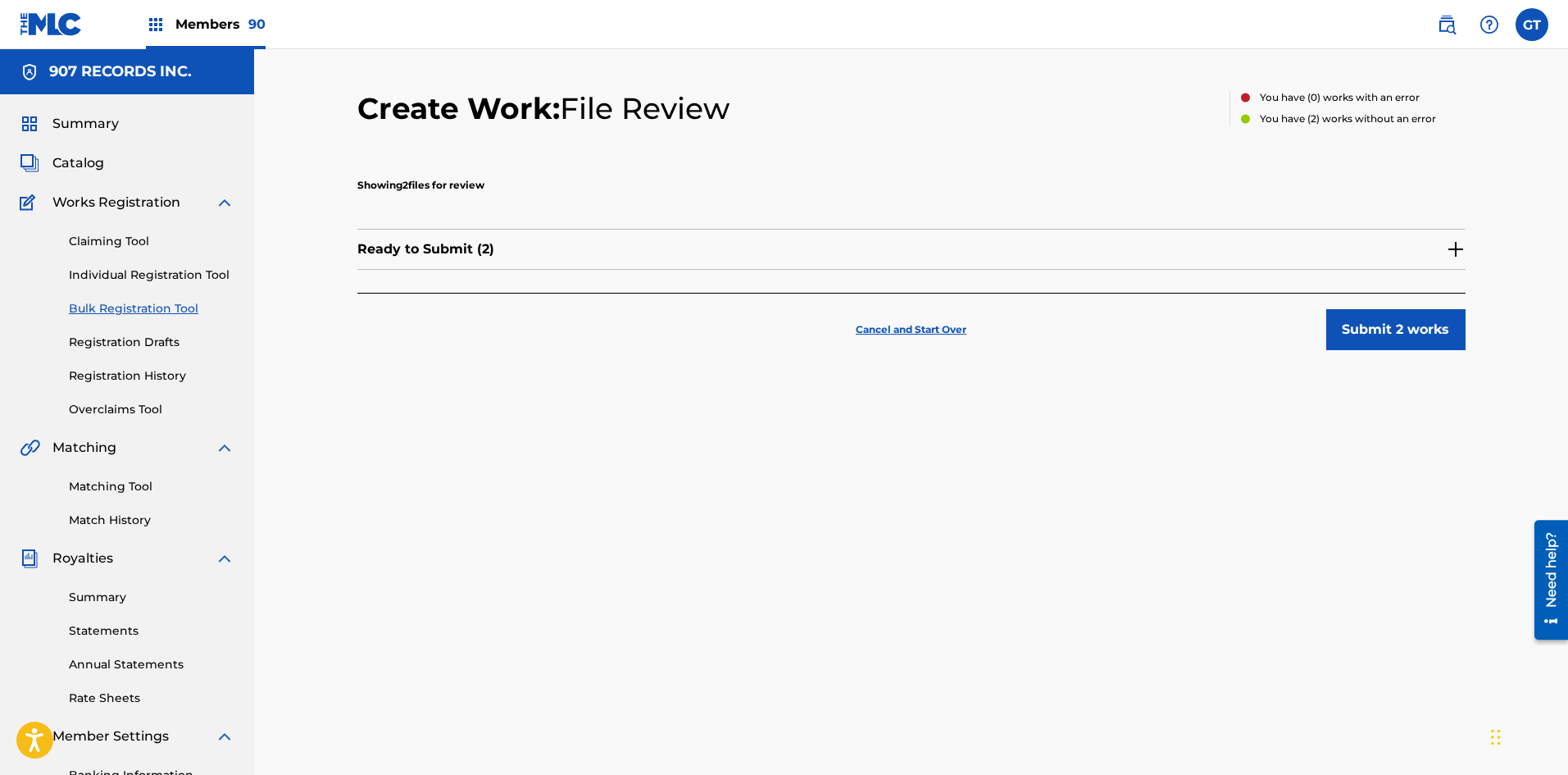
click at [723, 242] on div "Ready to Submit ( 2 )" at bounding box center [911, 250] width 1108 height 41
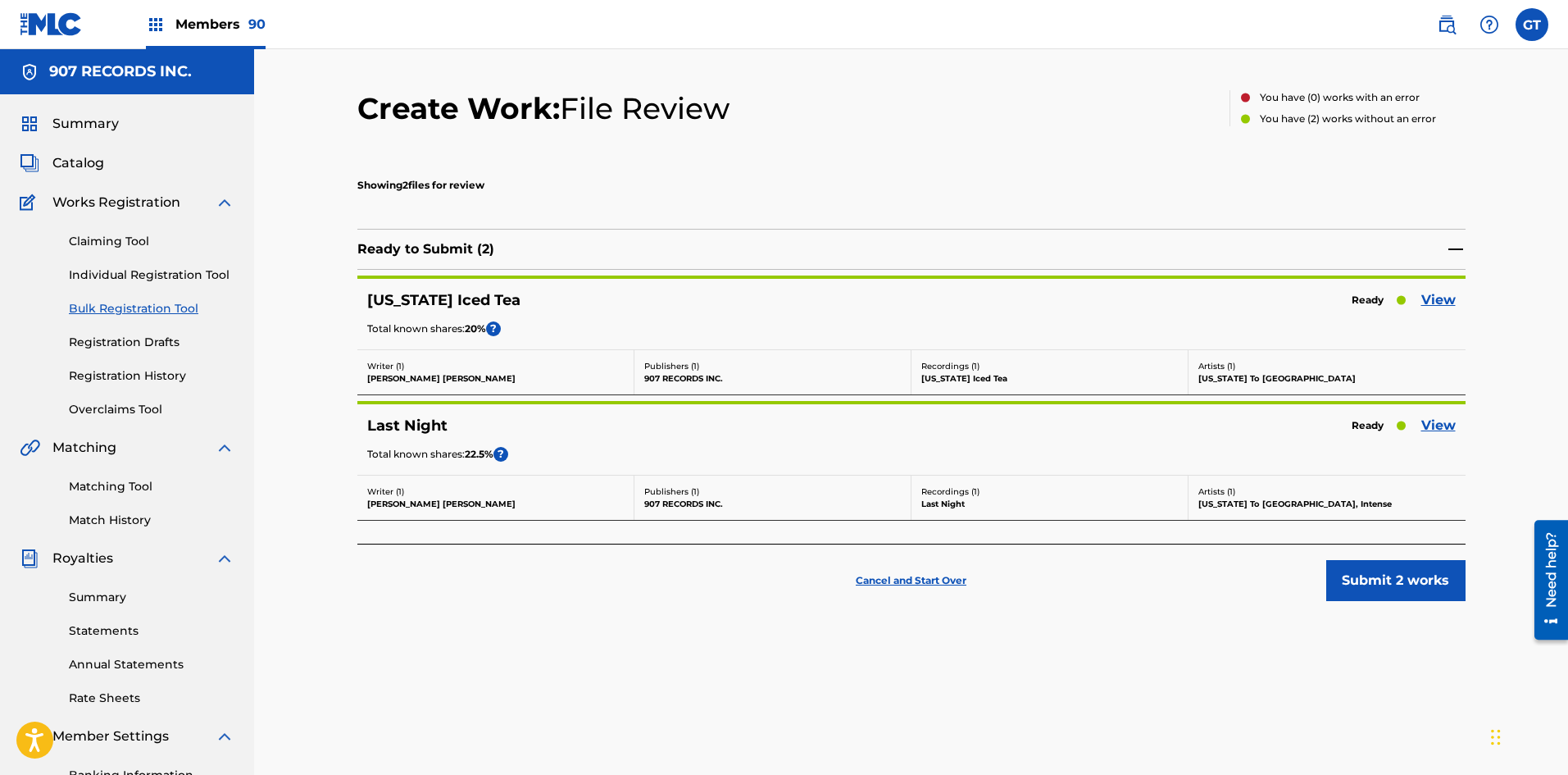
click at [1399, 590] on button "Submit 2 works" at bounding box center [1396, 580] width 140 height 41
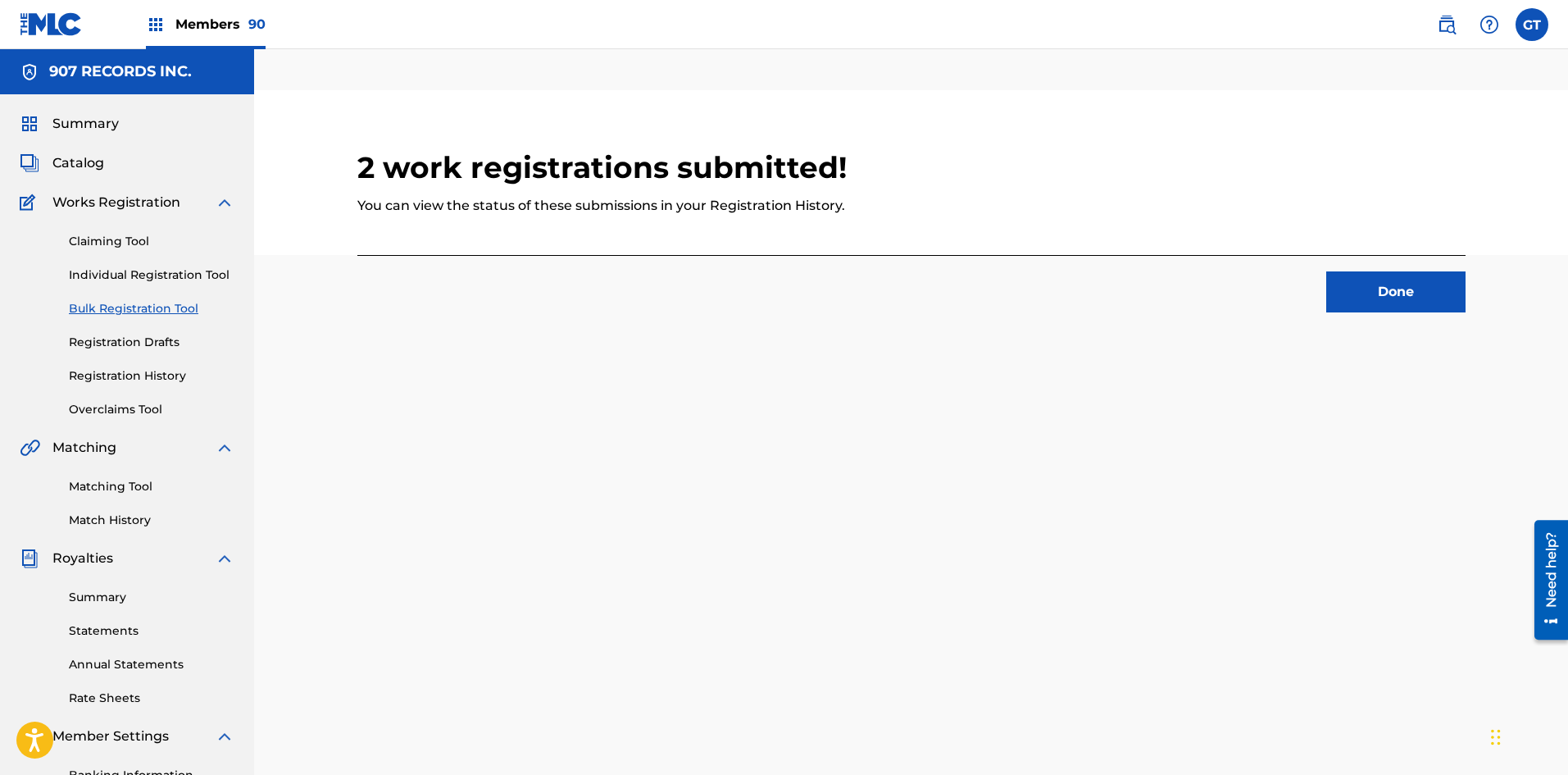
click at [1348, 281] on button "Done" at bounding box center [1396, 292] width 140 height 41
